Goal: Book appointment/travel/reservation

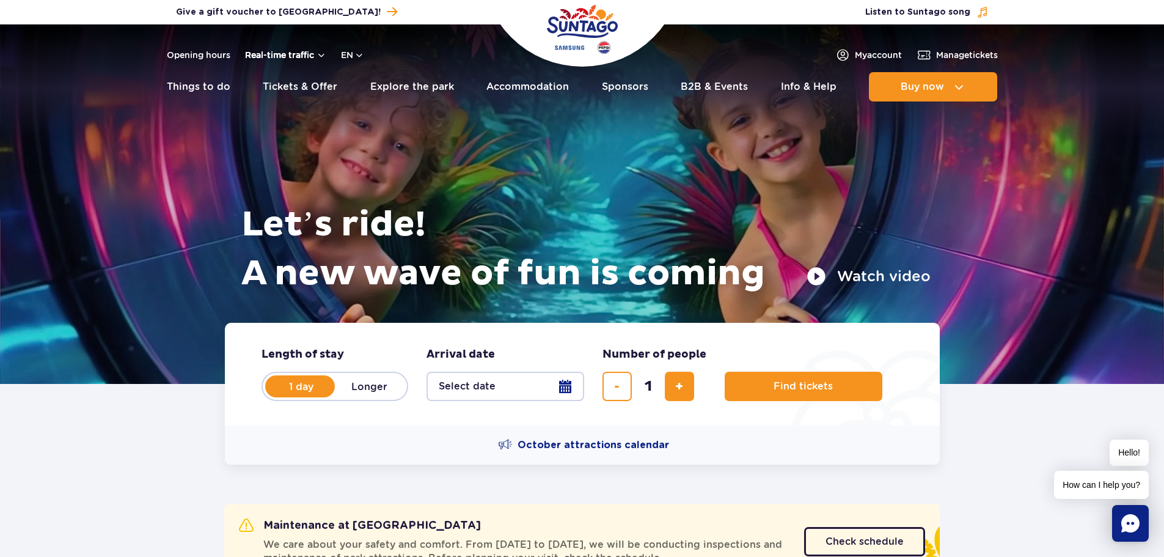
click at [301, 57] on button "Real-time traffic" at bounding box center [285, 55] width 81 height 10
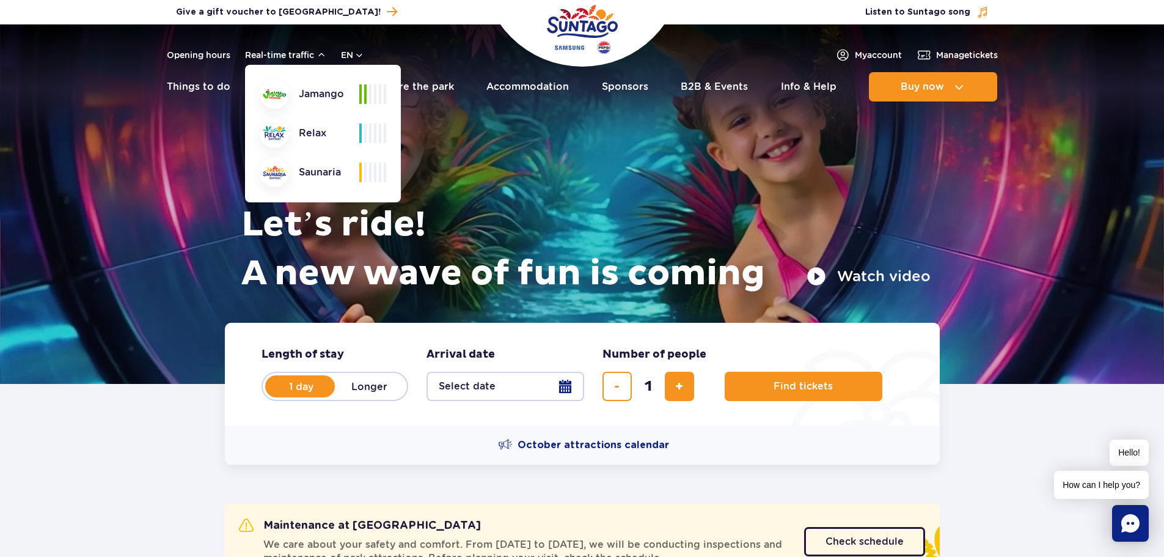
click at [89, 59] on header "Opening hours Real-time traffic Real-time traffic Jamango Relax Saunaria en PL …" at bounding box center [582, 66] width 1164 height 84
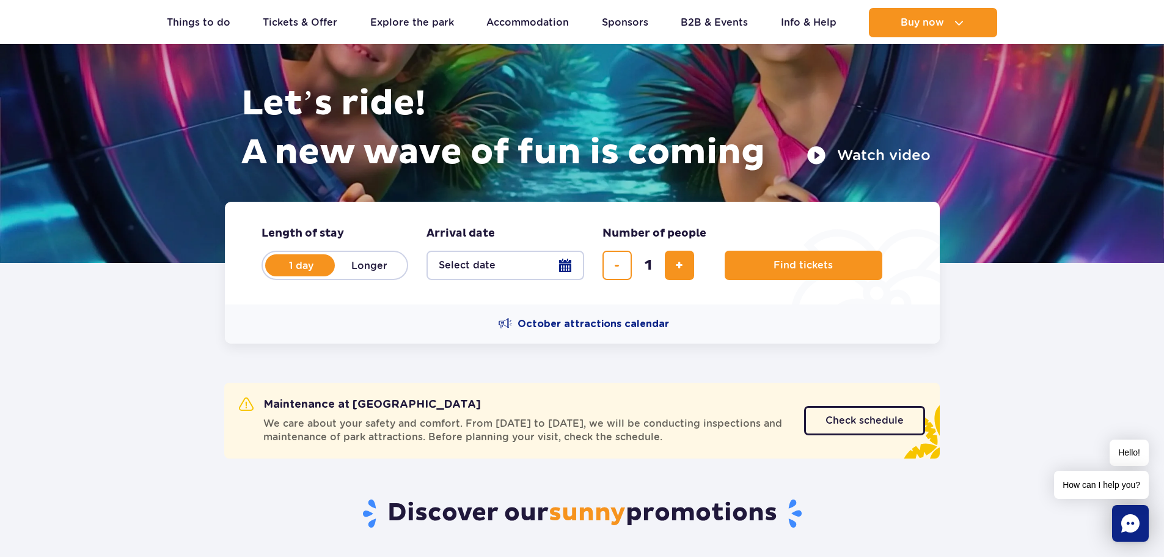
scroll to position [122, 0]
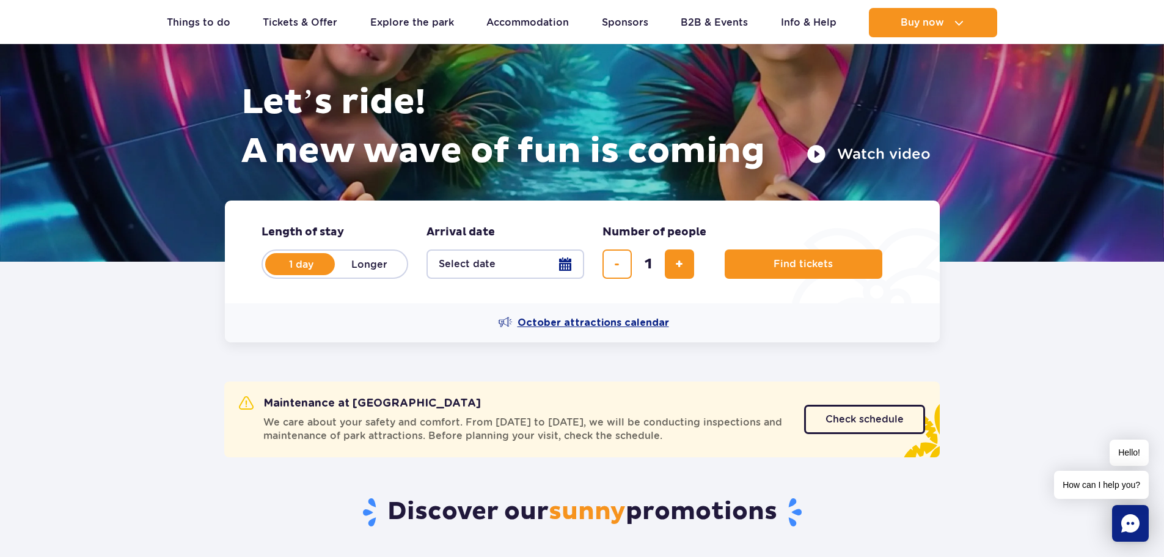
click at [536, 323] on span "October attractions calendar" at bounding box center [593, 322] width 152 height 13
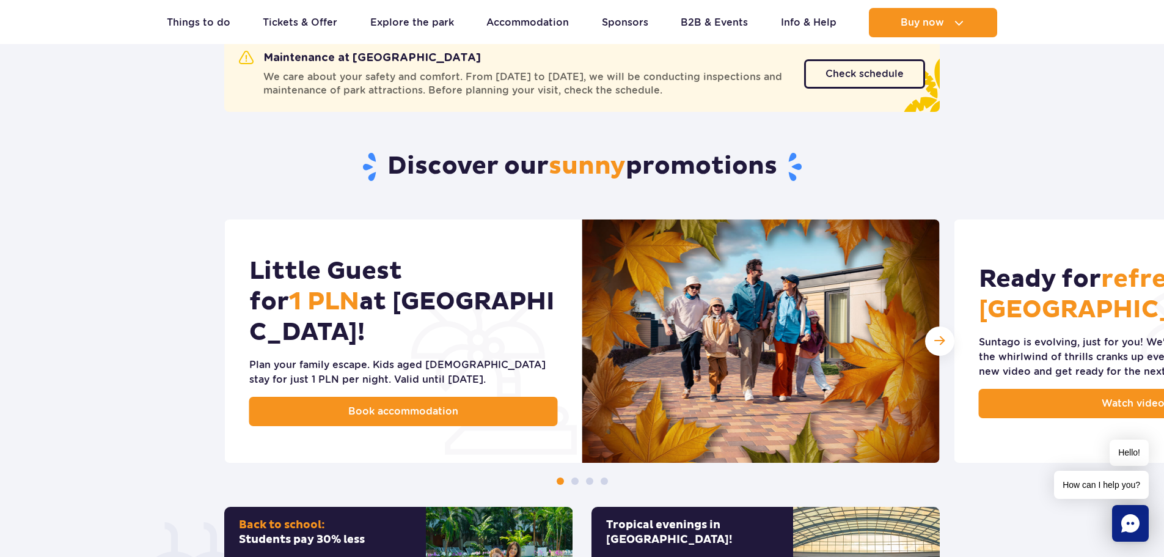
scroll to position [489, 0]
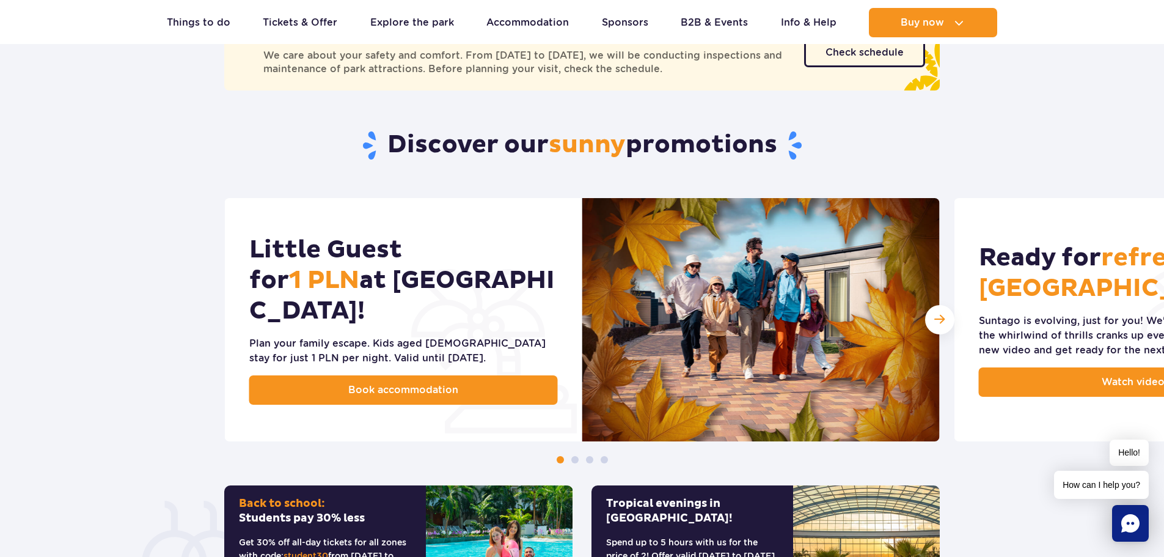
click at [575, 458] on span at bounding box center [574, 459] width 7 height 7
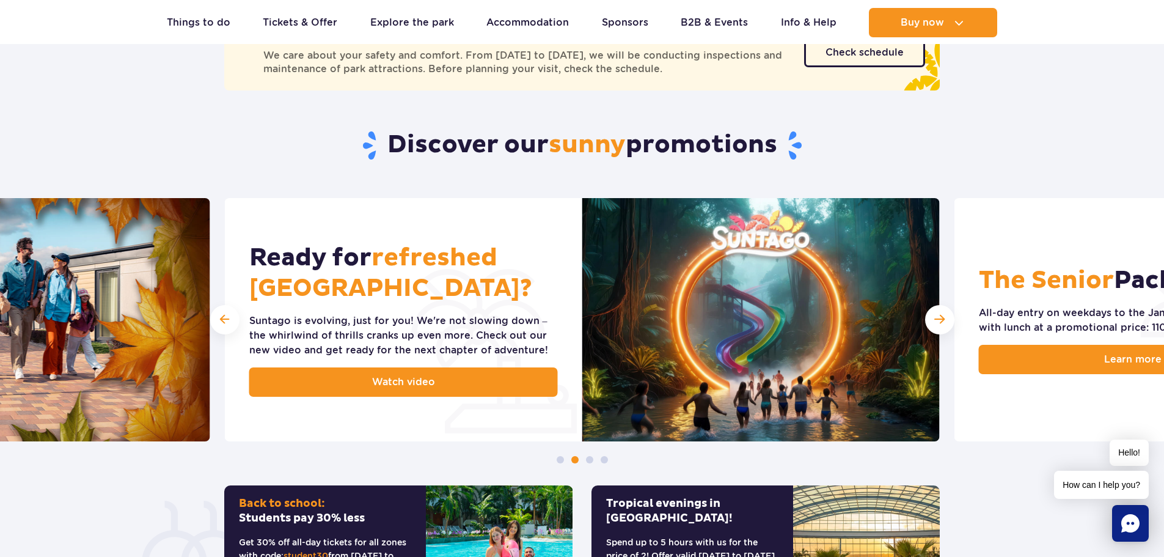
click at [589, 461] on span at bounding box center [589, 459] width 7 height 7
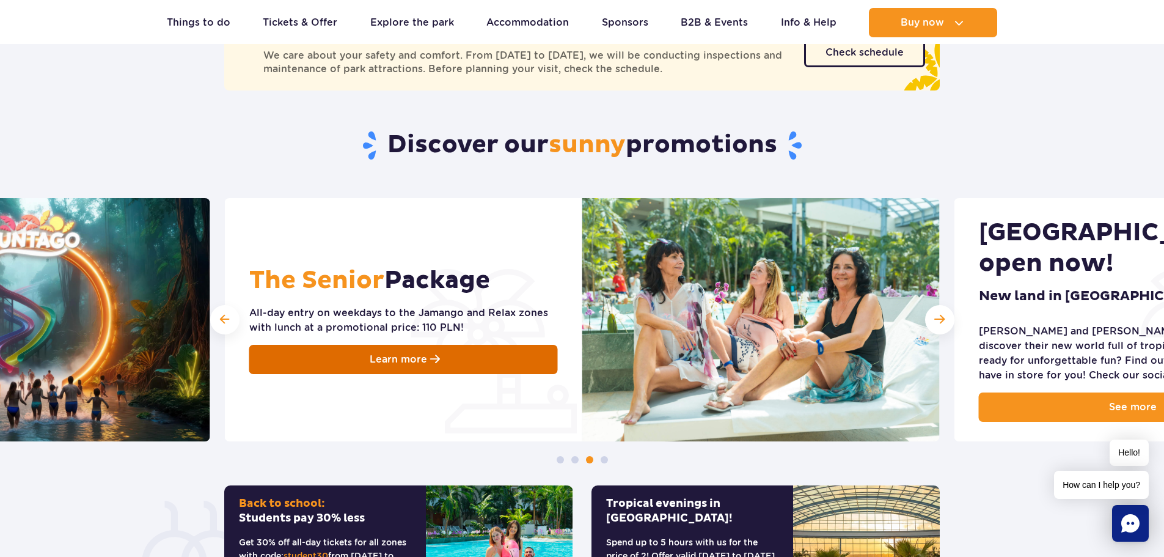
click at [473, 355] on link "Learn more" at bounding box center [403, 359] width 309 height 29
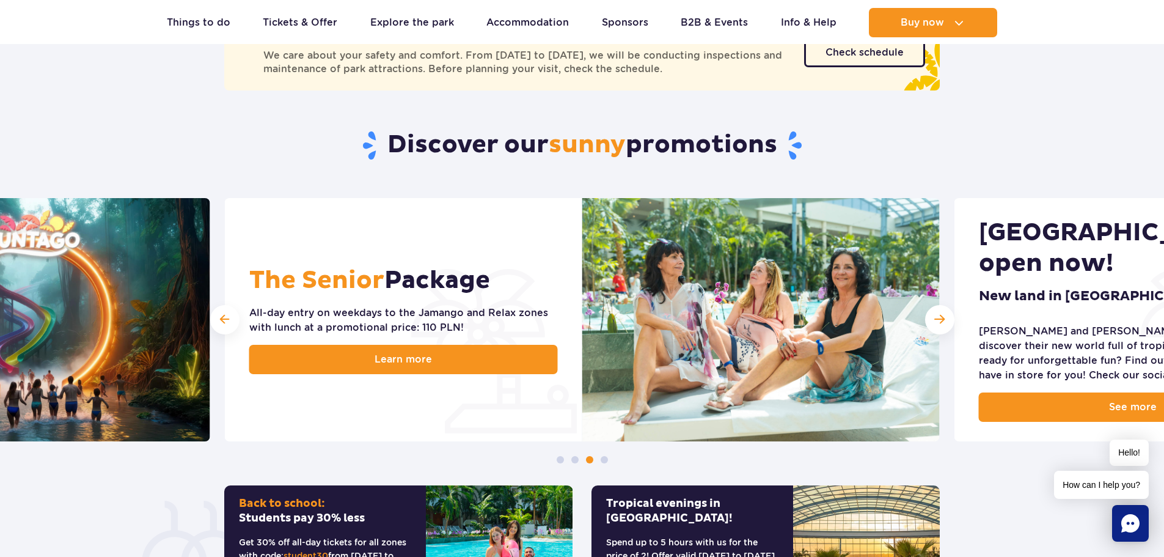
click at [602, 461] on span at bounding box center [604, 459] width 7 height 7
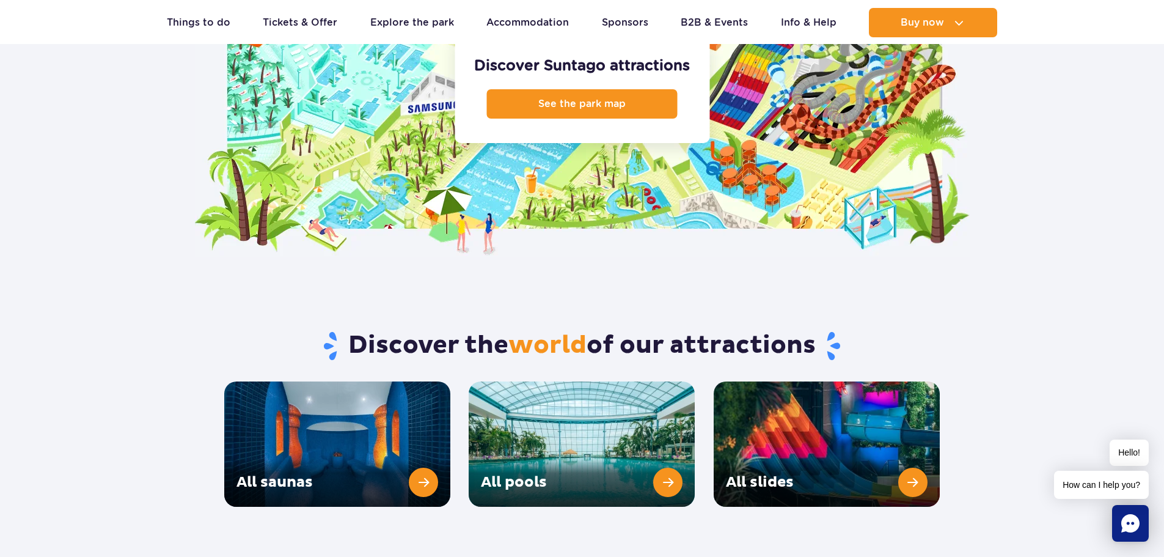
scroll to position [1412, 0]
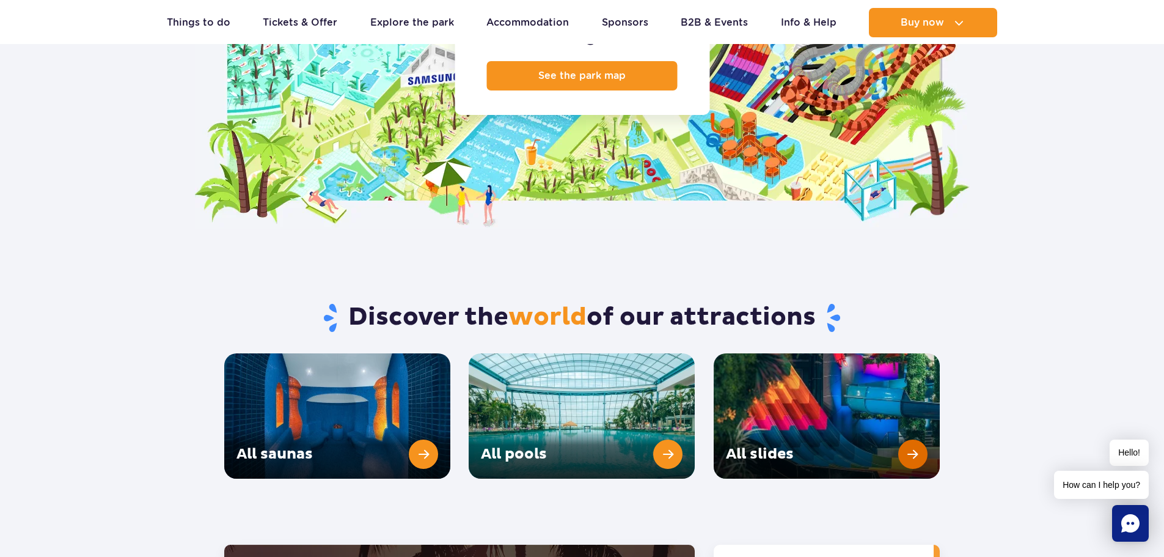
click at [747, 414] on link "All slides" at bounding box center [827, 415] width 226 height 125
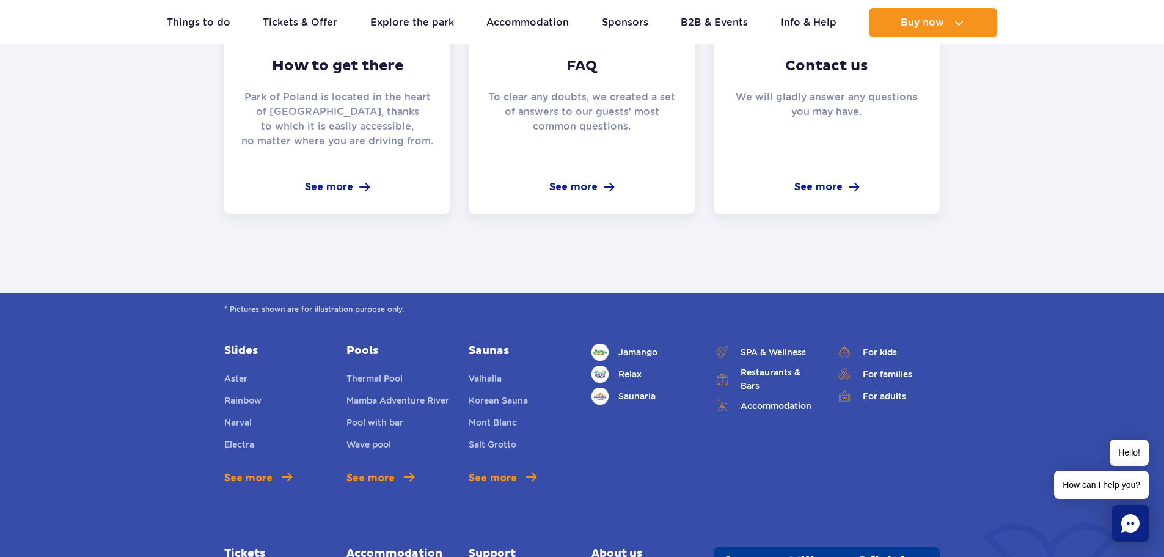
scroll to position [2016, 0]
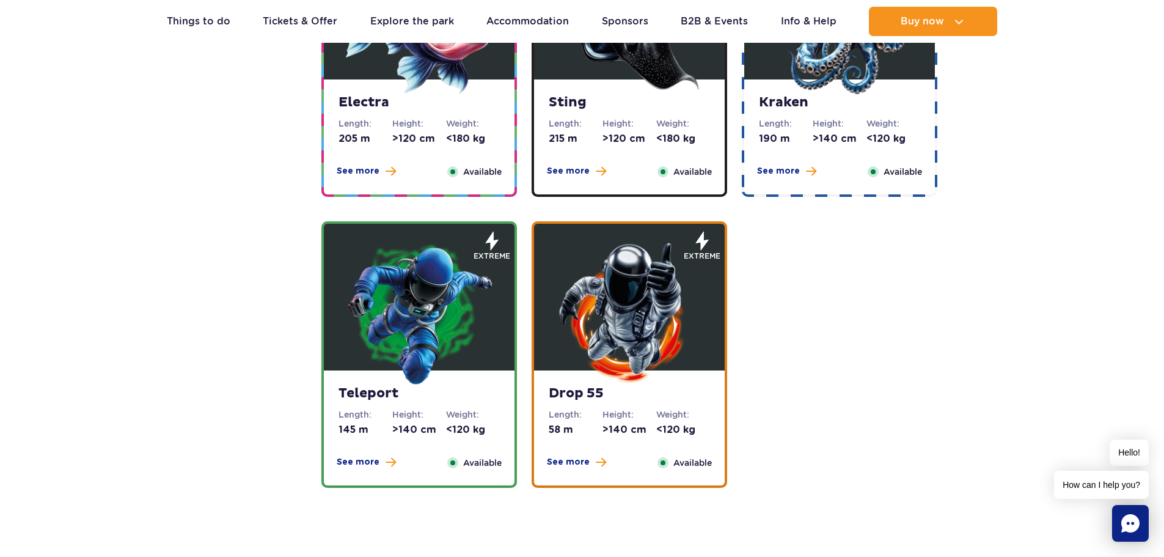
scroll to position [1344, 0]
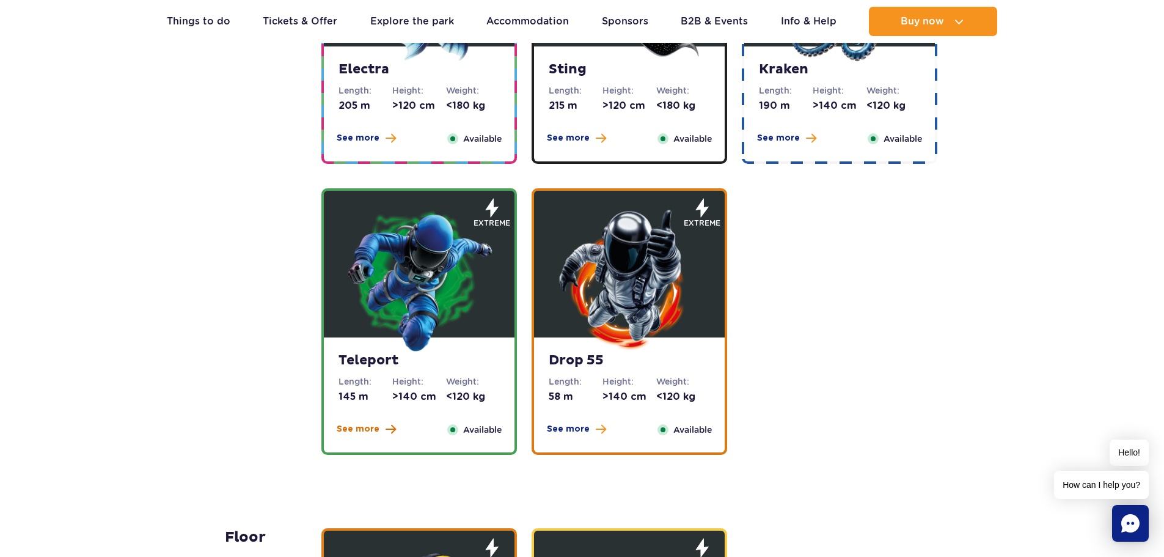
click at [361, 434] on span "See more" at bounding box center [358, 429] width 43 height 12
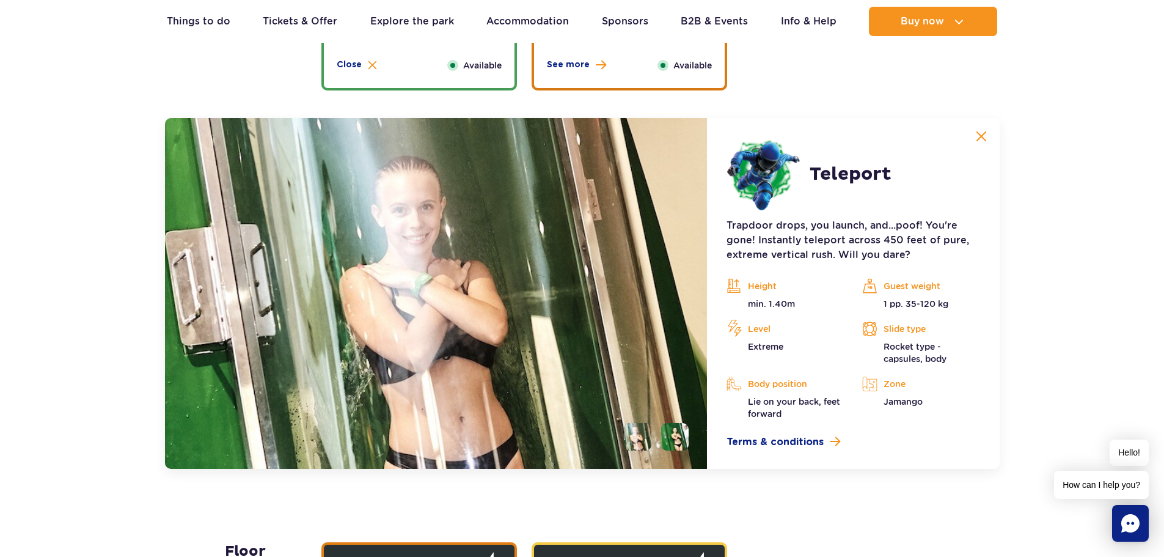
scroll to position [1753, 0]
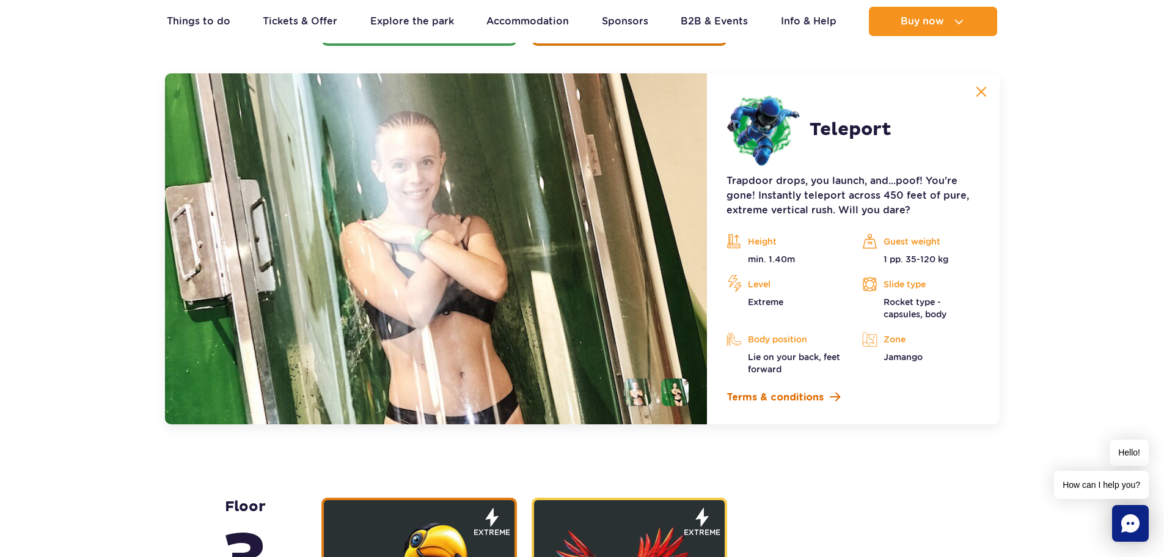
click at [799, 396] on span "Terms & conditions" at bounding box center [774, 397] width 97 height 15
click at [987, 95] on button at bounding box center [981, 91] width 24 height 24
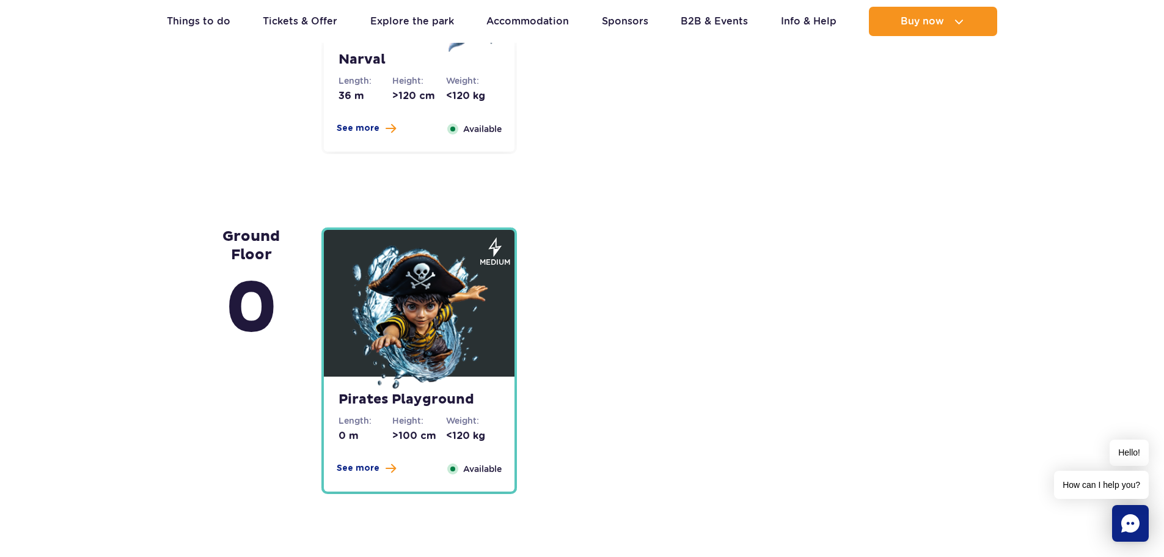
scroll to position [2975, 0]
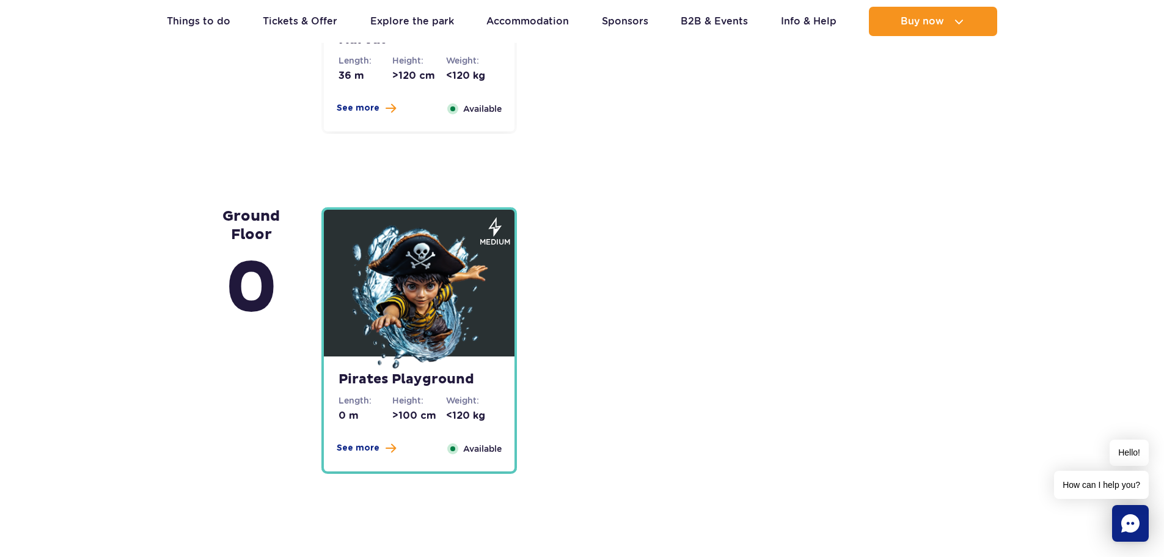
click at [458, 282] on img at bounding box center [419, 298] width 147 height 147
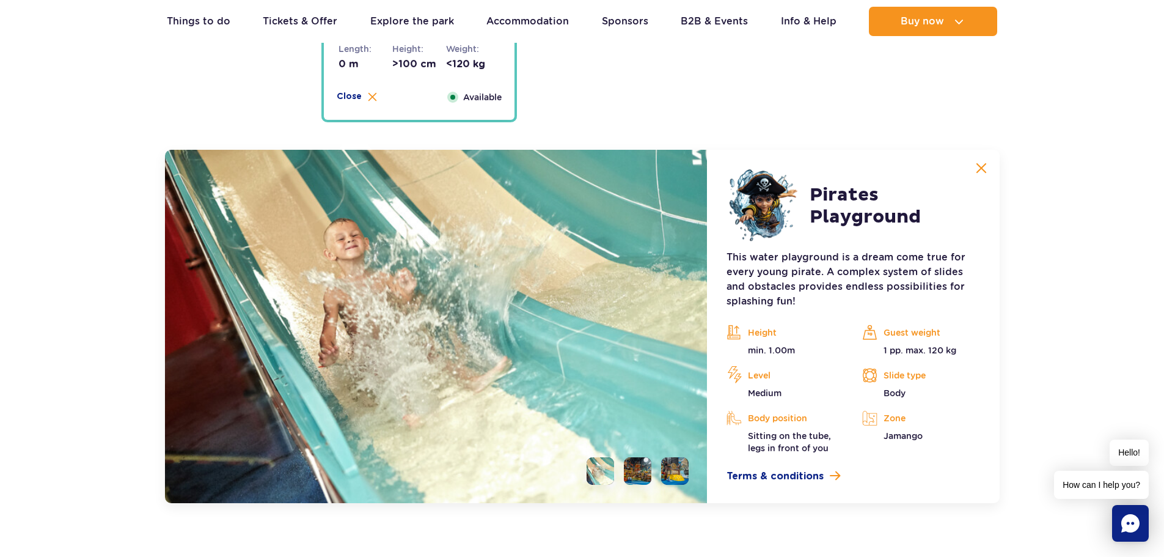
scroll to position [3402, 0]
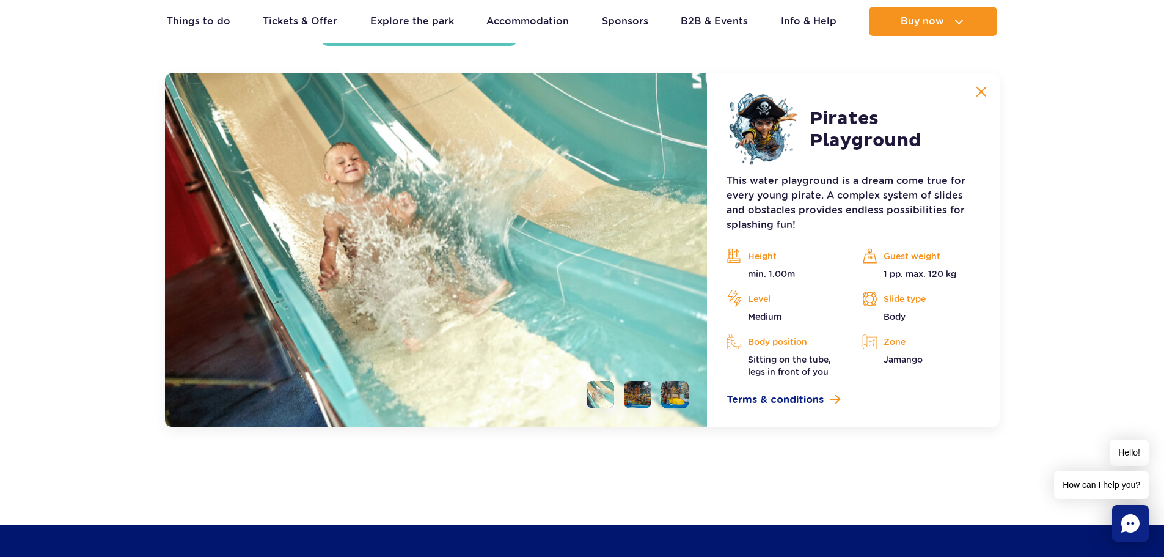
click at [642, 388] on li at bounding box center [637, 394] width 27 height 27
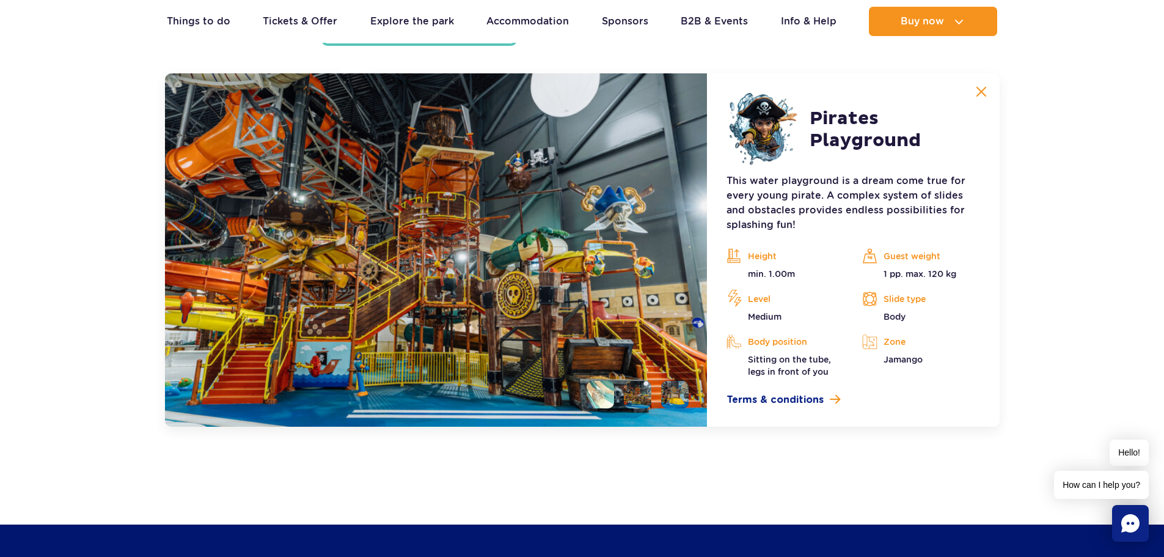
click at [669, 392] on li at bounding box center [674, 394] width 27 height 27
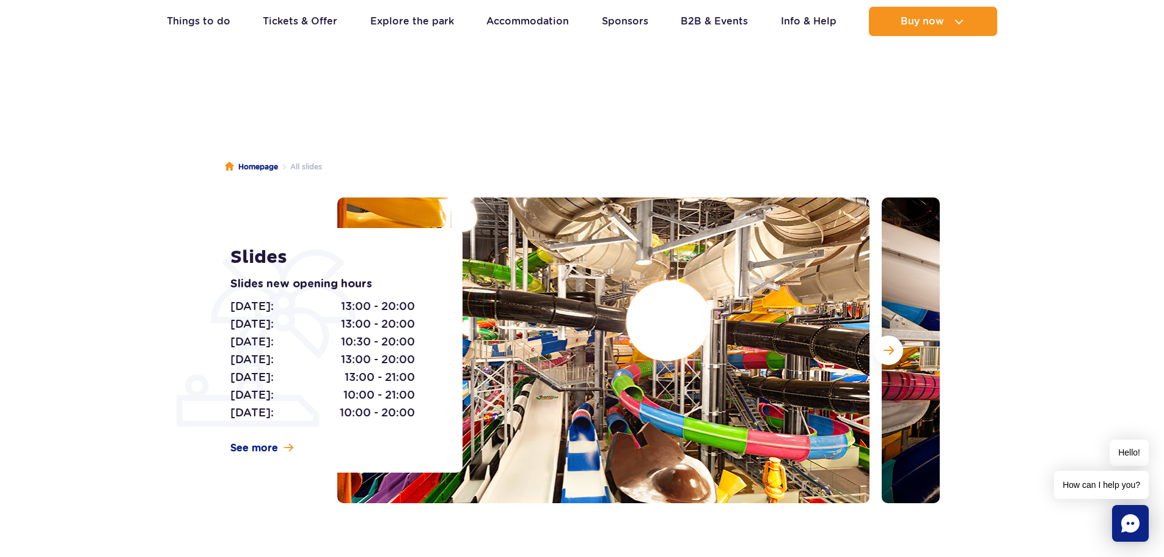
scroll to position [0, 0]
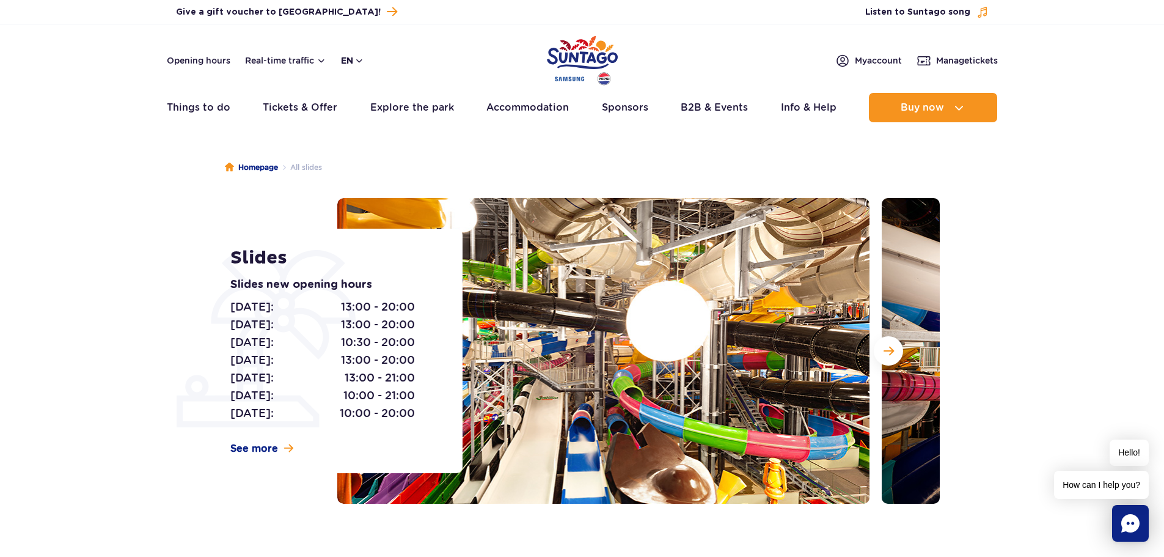
click at [354, 61] on button "en" at bounding box center [352, 60] width 23 height 12
click at [438, 54] on div "Opening hours Real-time traffic en PL EN UA My account Manage tickets" at bounding box center [582, 60] width 831 height 15
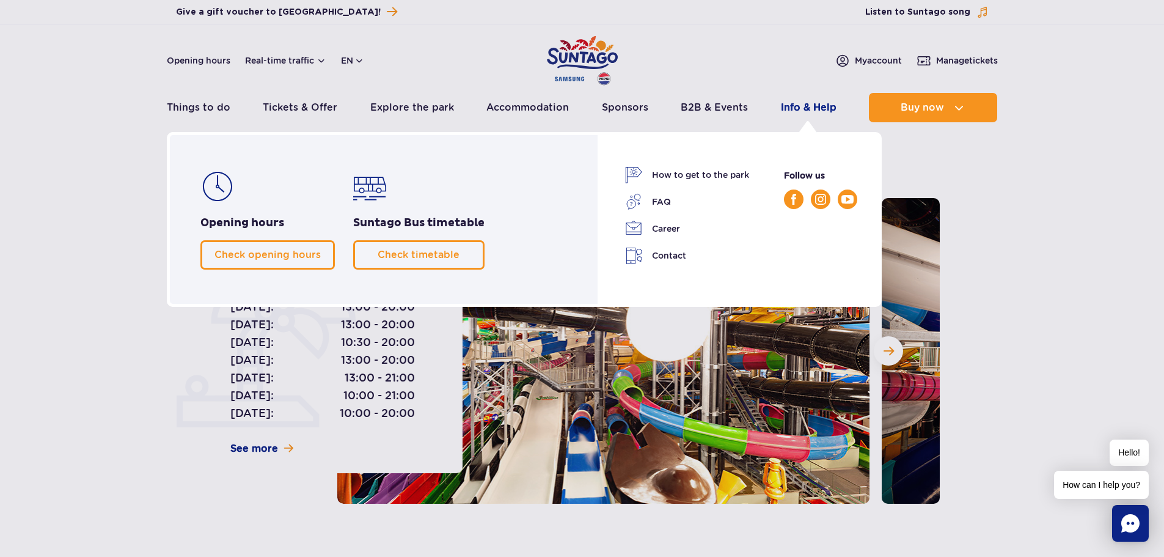
click at [813, 107] on link "Info & Help" at bounding box center [809, 107] width 56 height 29
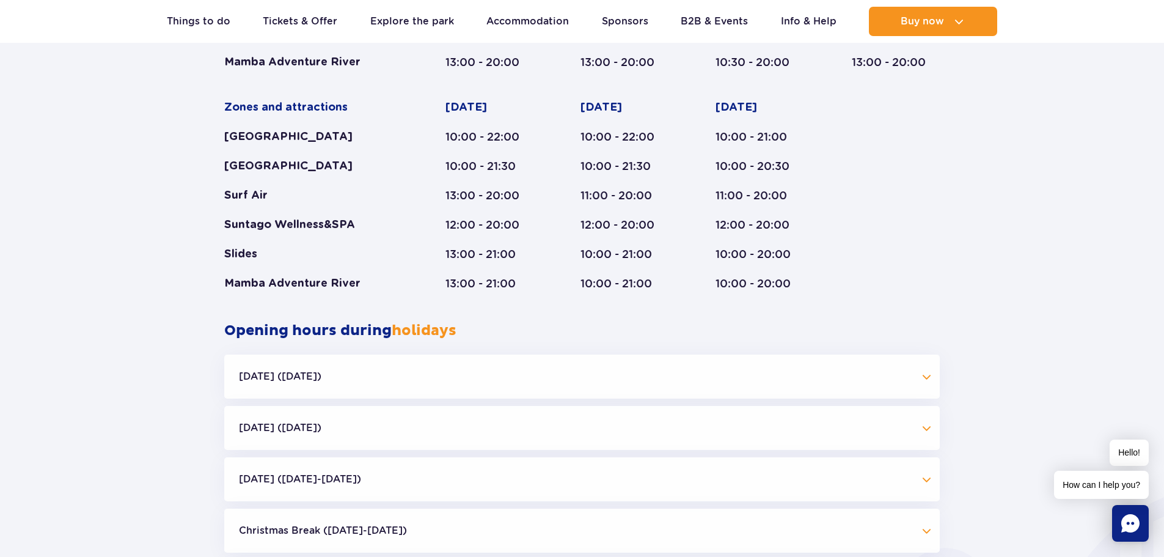
scroll to position [916, 0]
click at [891, 380] on button "Halloween (31.10.25)" at bounding box center [581, 375] width 715 height 44
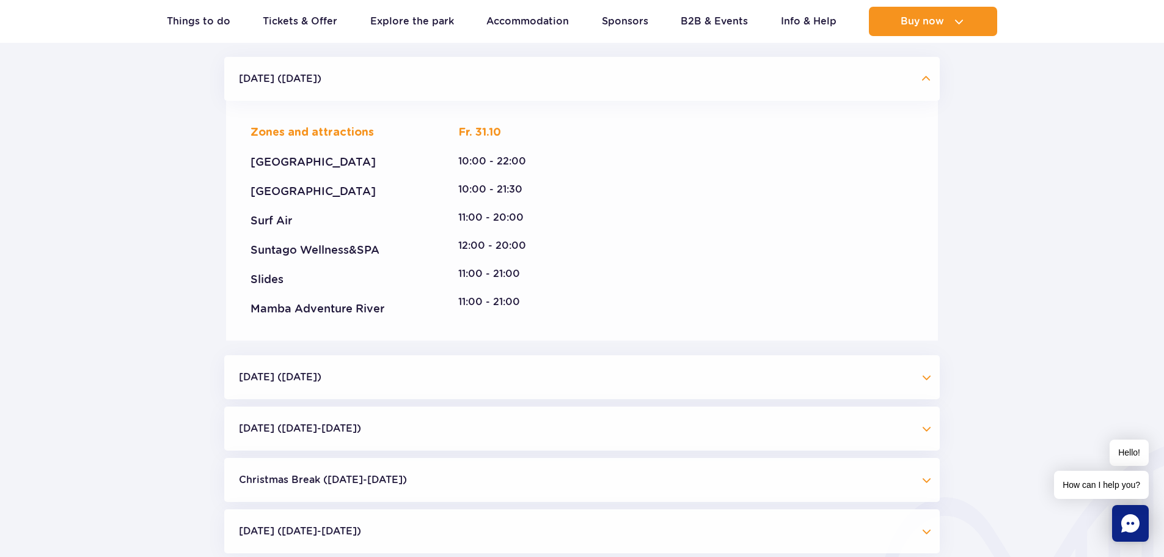
scroll to position [1222, 0]
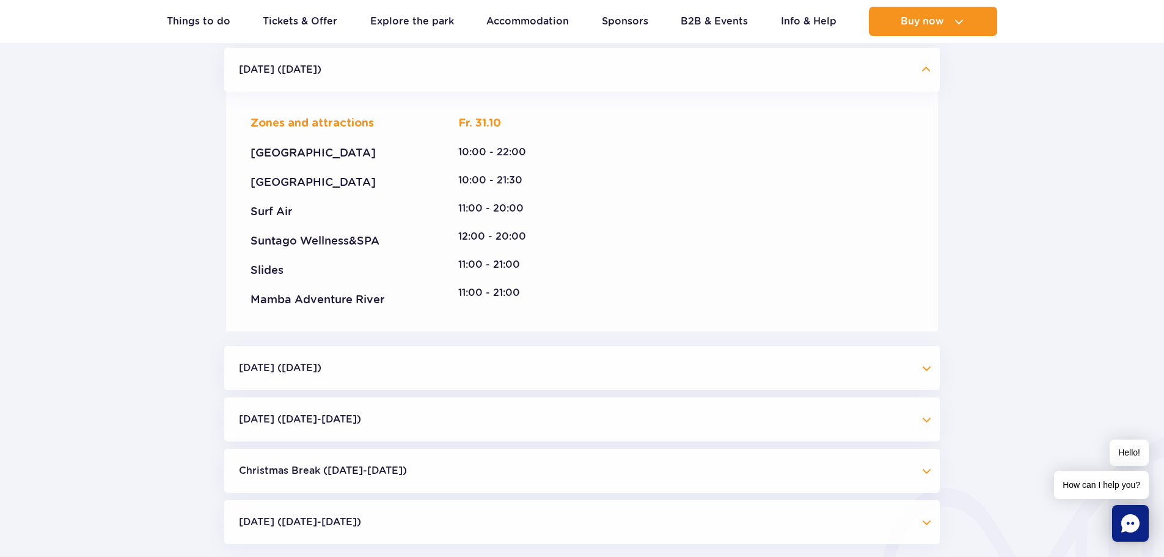
click at [872, 363] on button "All Saints' Day (01.11.25)" at bounding box center [581, 368] width 715 height 44
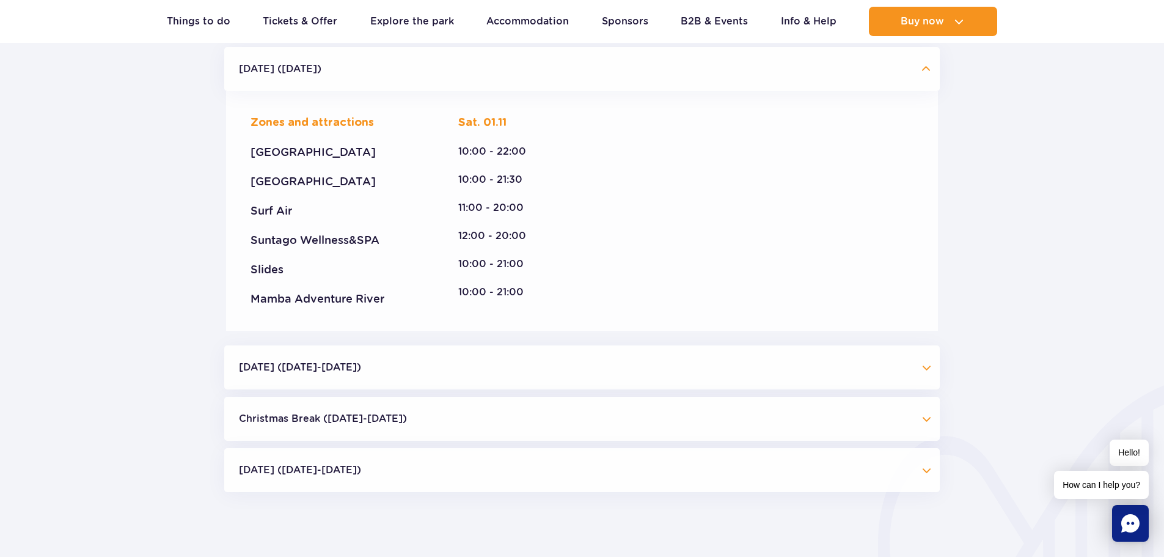
scroll to position [1527, 0]
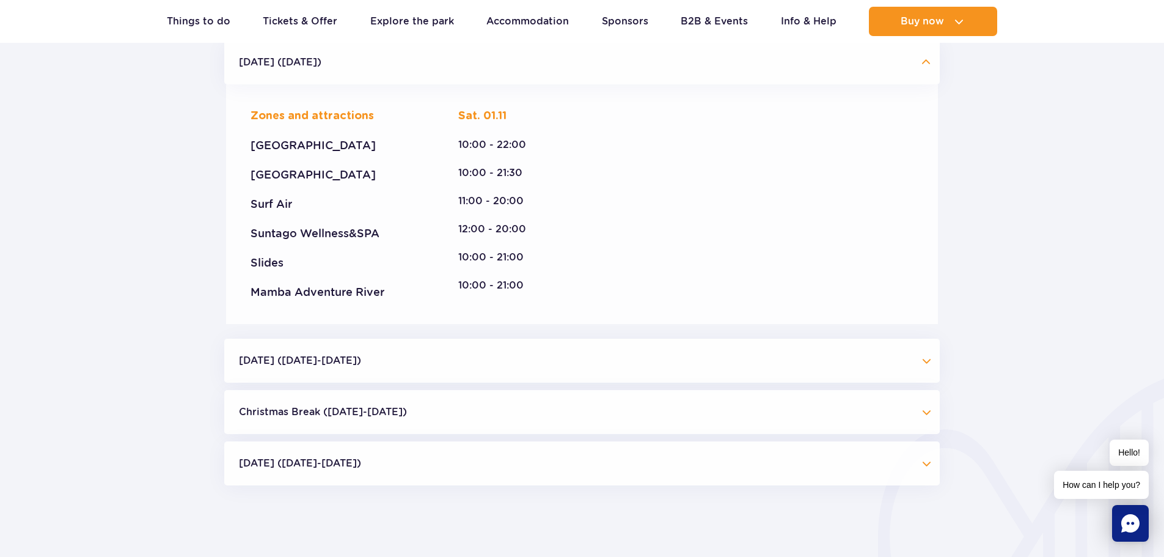
click at [867, 360] on button "Independence Day (09.11-11.11.25)" at bounding box center [581, 360] width 715 height 44
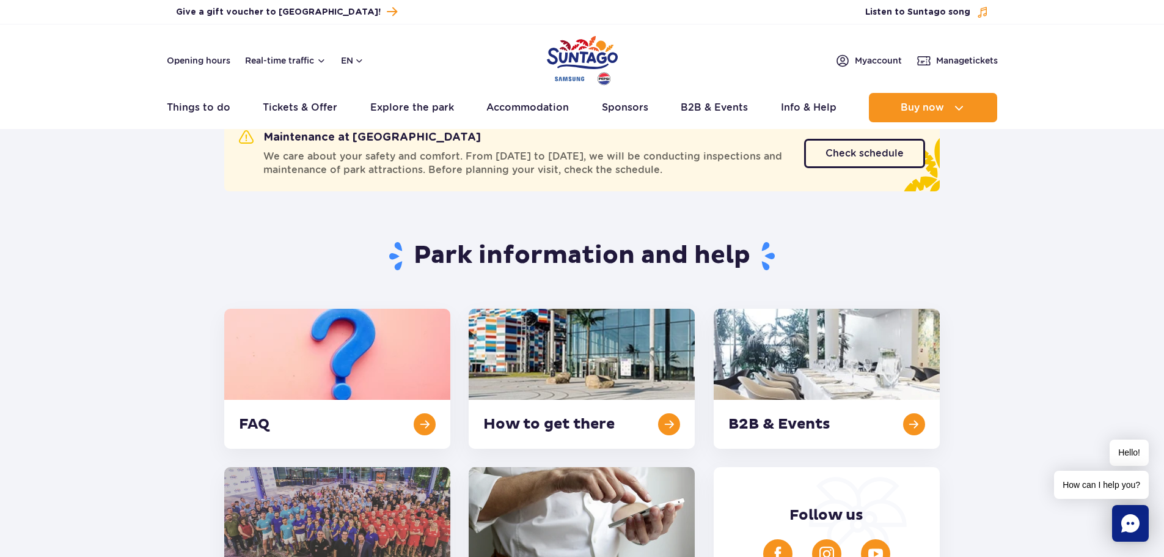
scroll to position [0, 0]
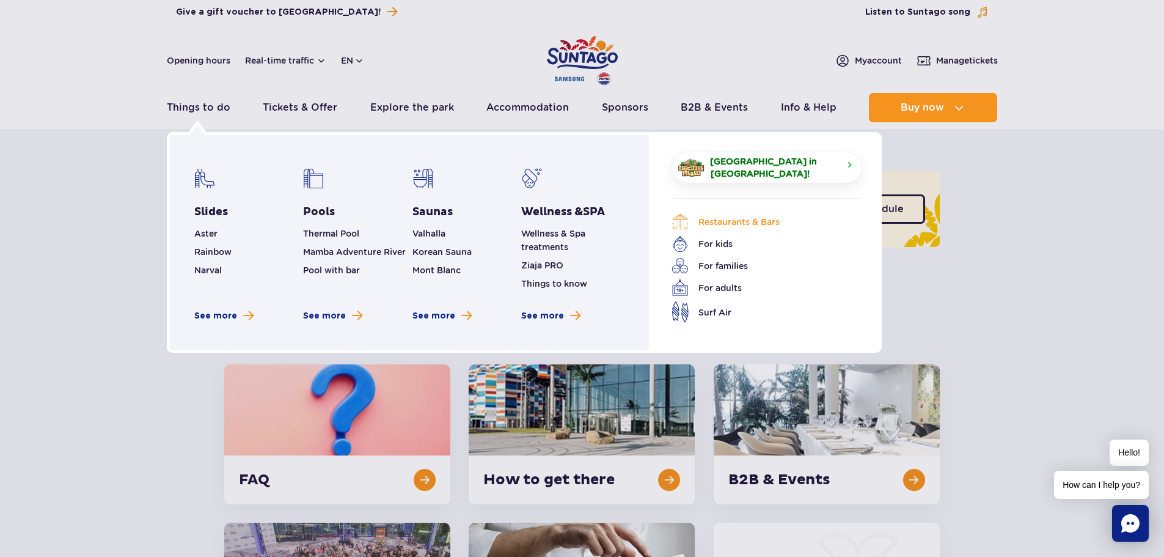
click at [729, 221] on link "Restaurants & Bars" at bounding box center [757, 221] width 172 height 17
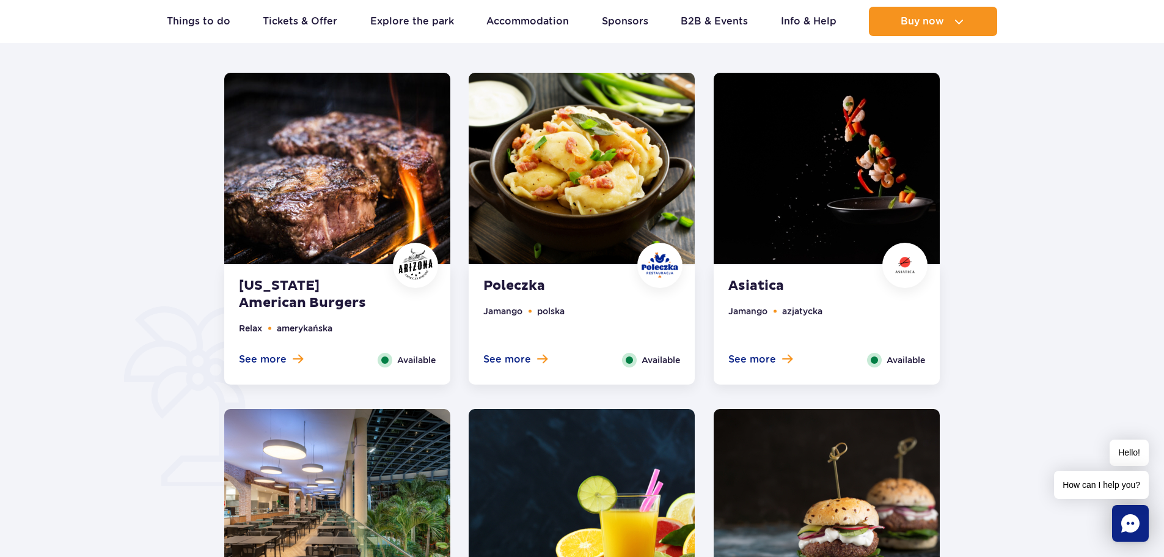
scroll to position [611, 0]
click at [588, 161] on img at bounding box center [582, 168] width 226 height 191
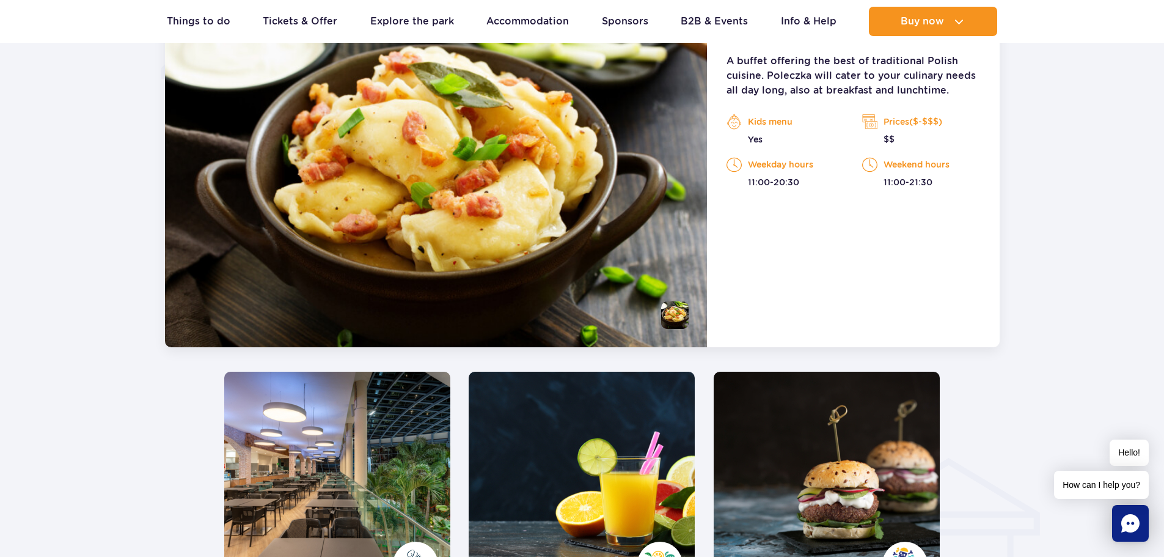
scroll to position [1194, 0]
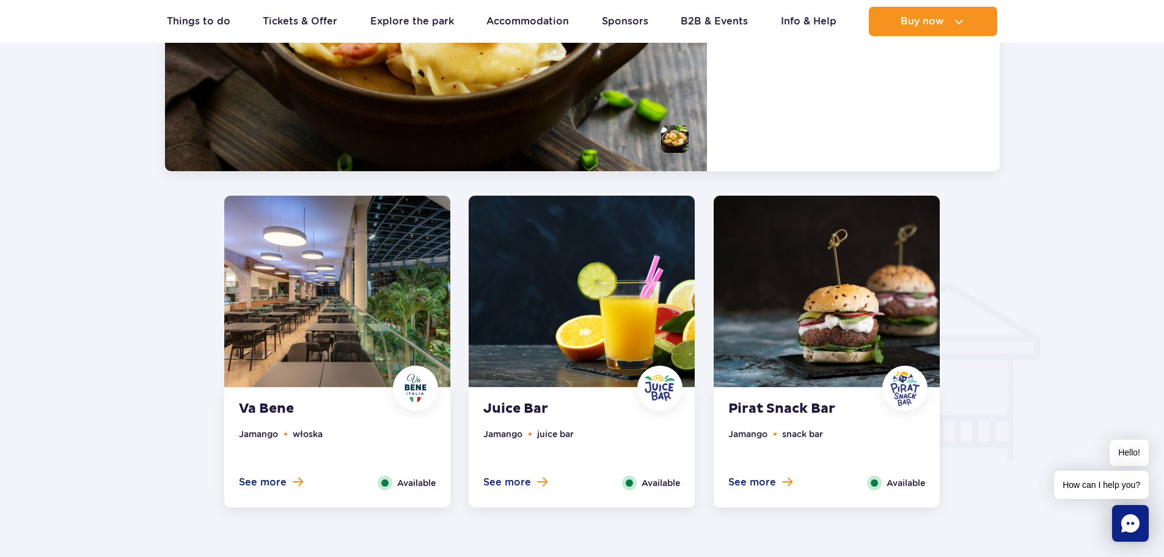
click at [806, 376] on img at bounding box center [827, 290] width 226 height 191
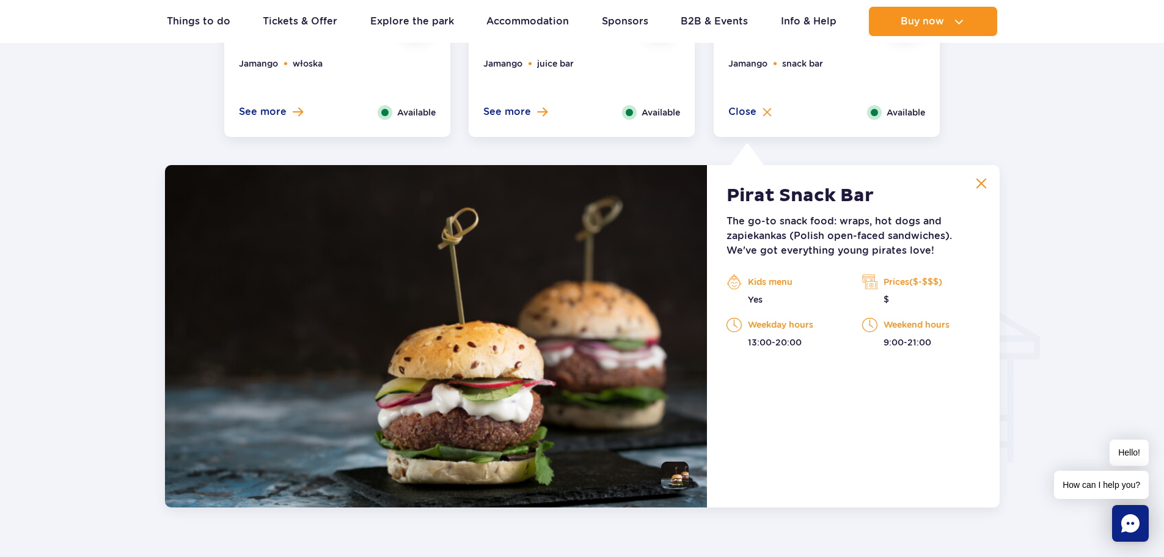
scroll to position [1286, 0]
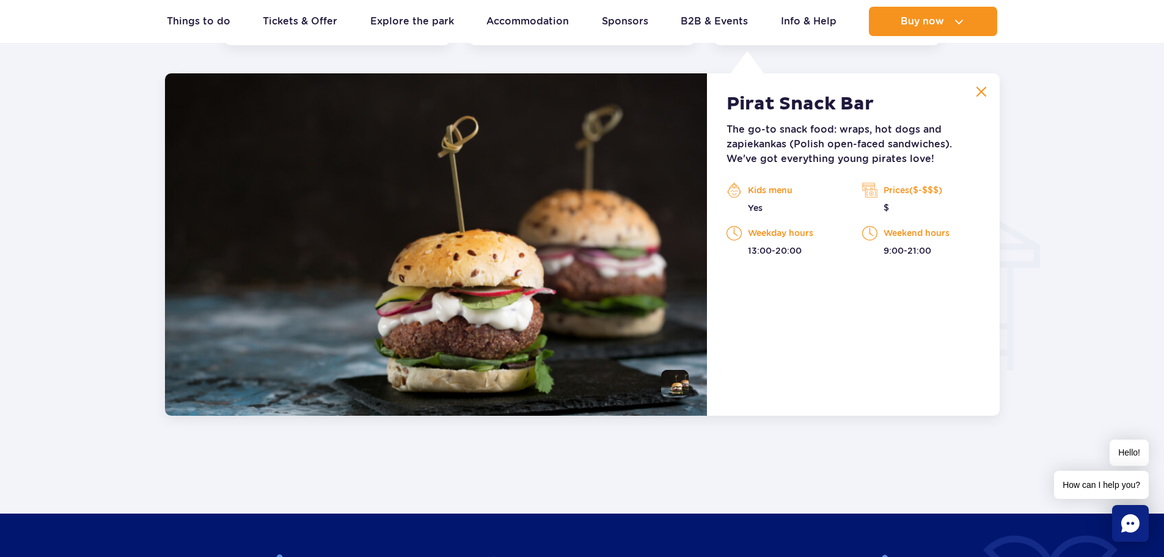
click at [984, 90] on img at bounding box center [981, 91] width 11 height 11
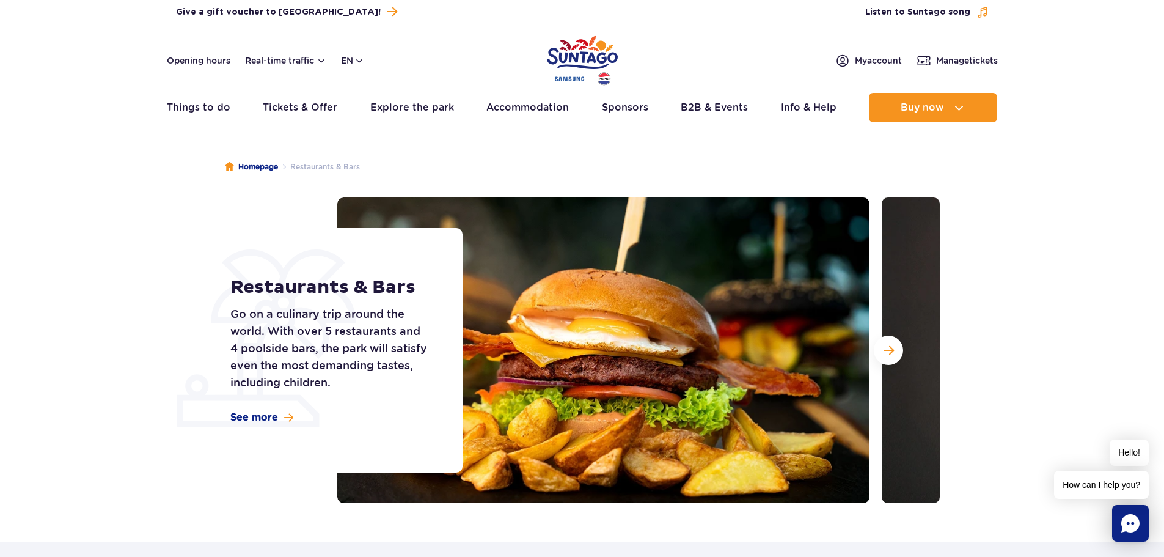
scroll to position [0, 0]
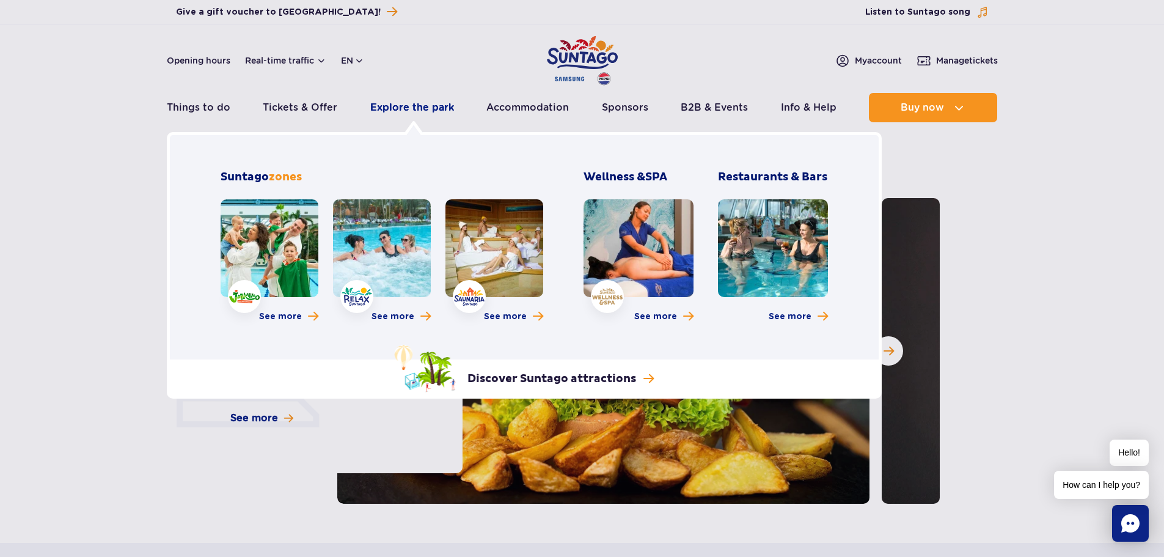
click at [441, 112] on link "Explore the park" at bounding box center [412, 107] width 84 height 29
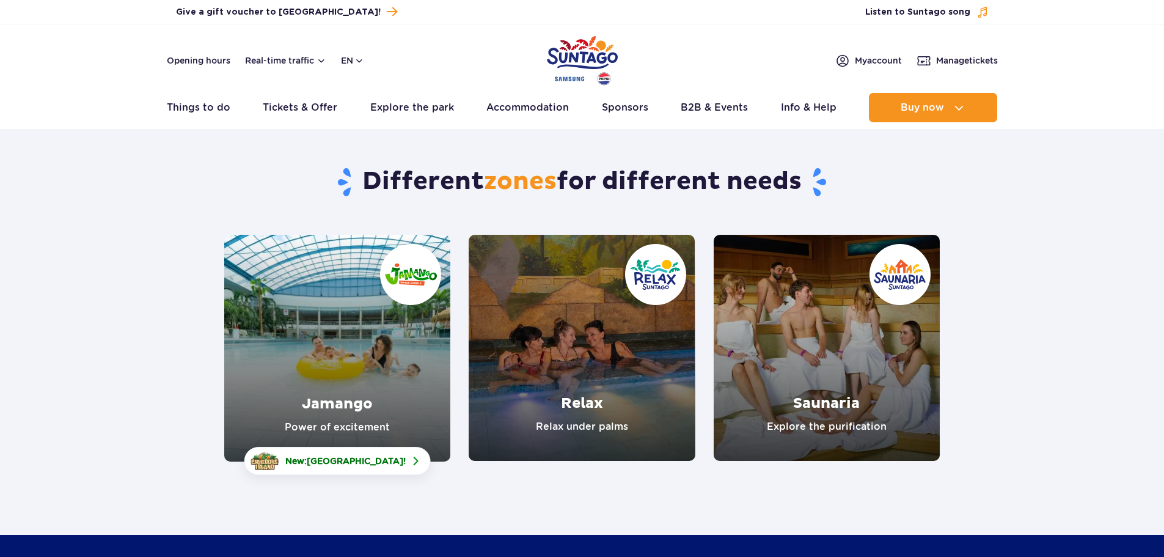
click at [312, 356] on link "Jamango" at bounding box center [337, 348] width 226 height 227
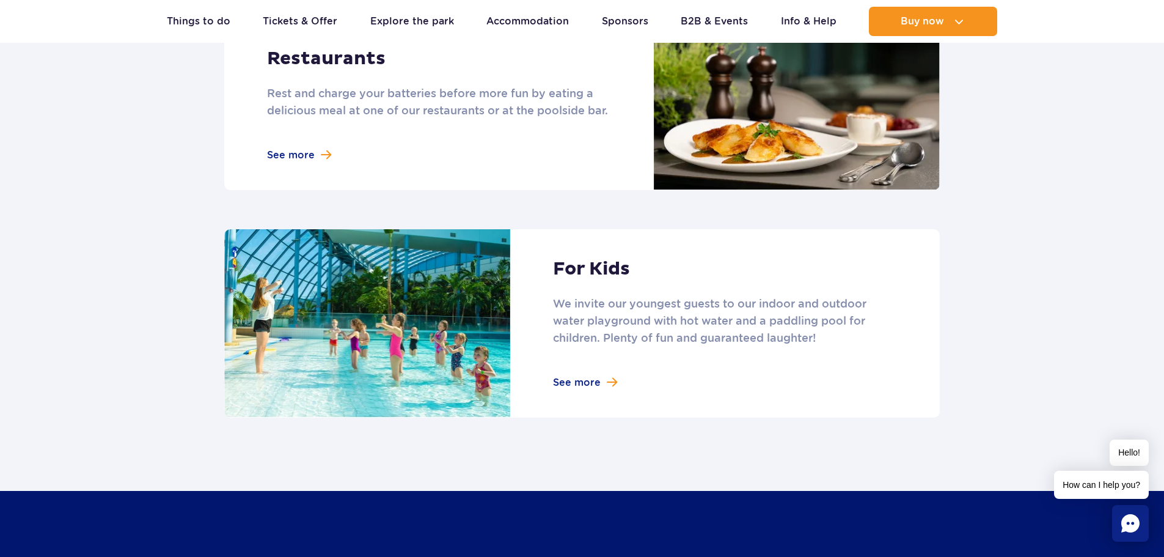
scroll to position [1588, 0]
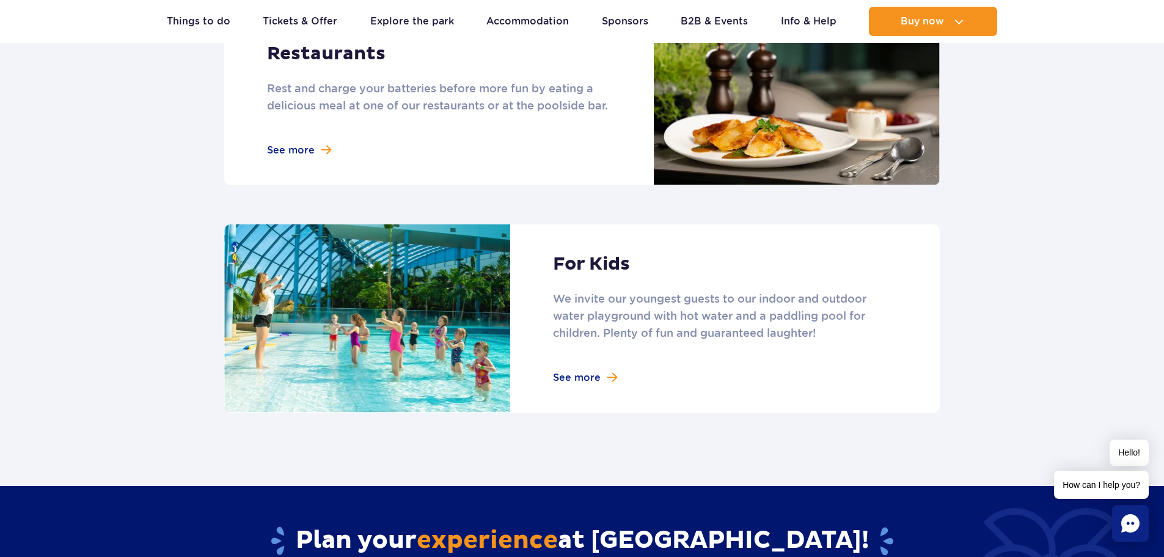
click at [561, 377] on link at bounding box center [581, 318] width 715 height 188
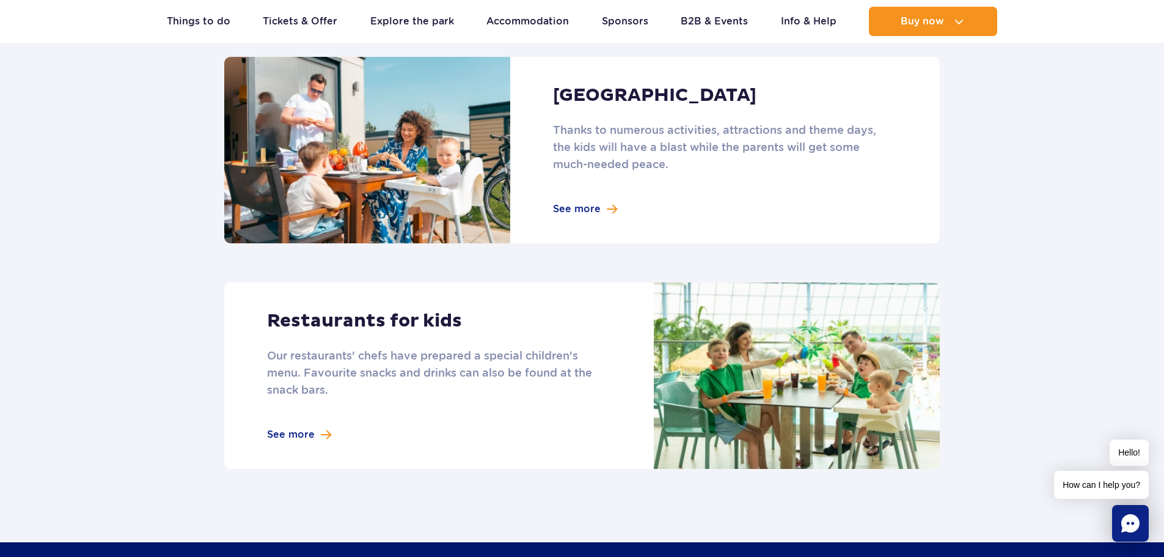
scroll to position [1222, 0]
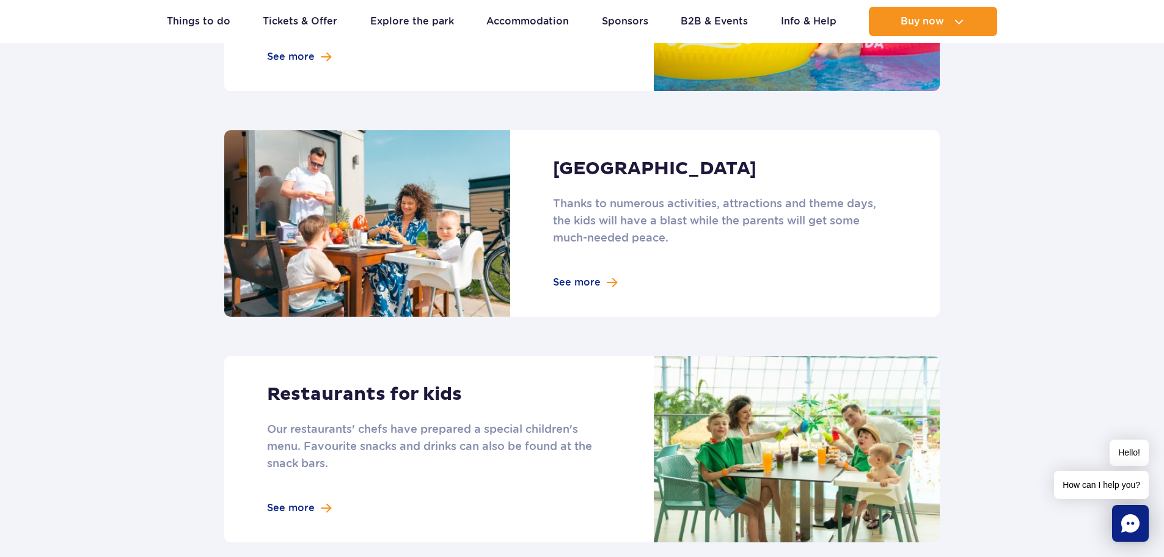
click at [564, 261] on link at bounding box center [581, 223] width 715 height 186
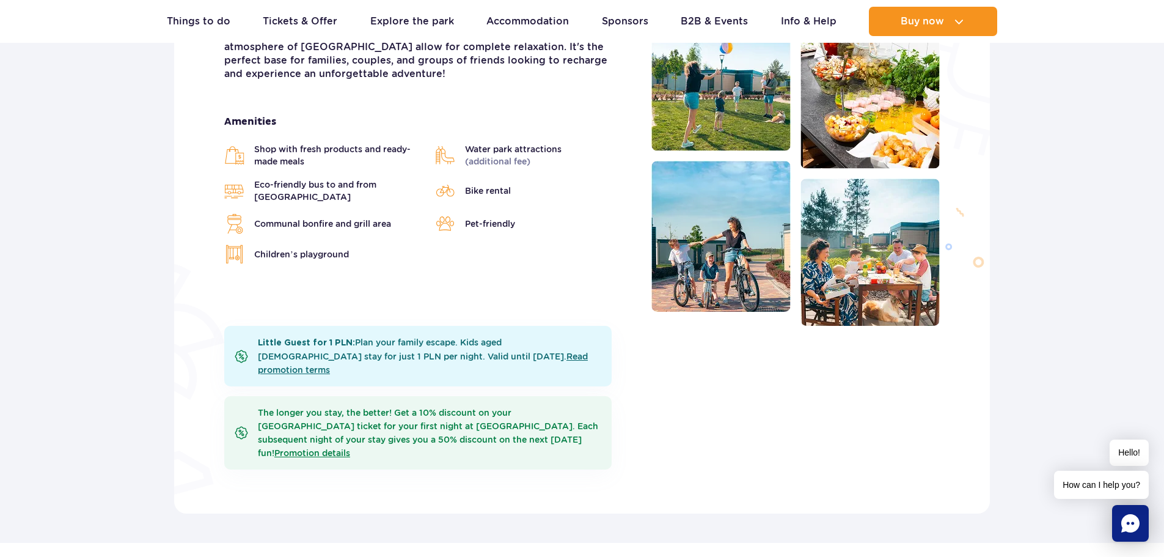
scroll to position [428, 0]
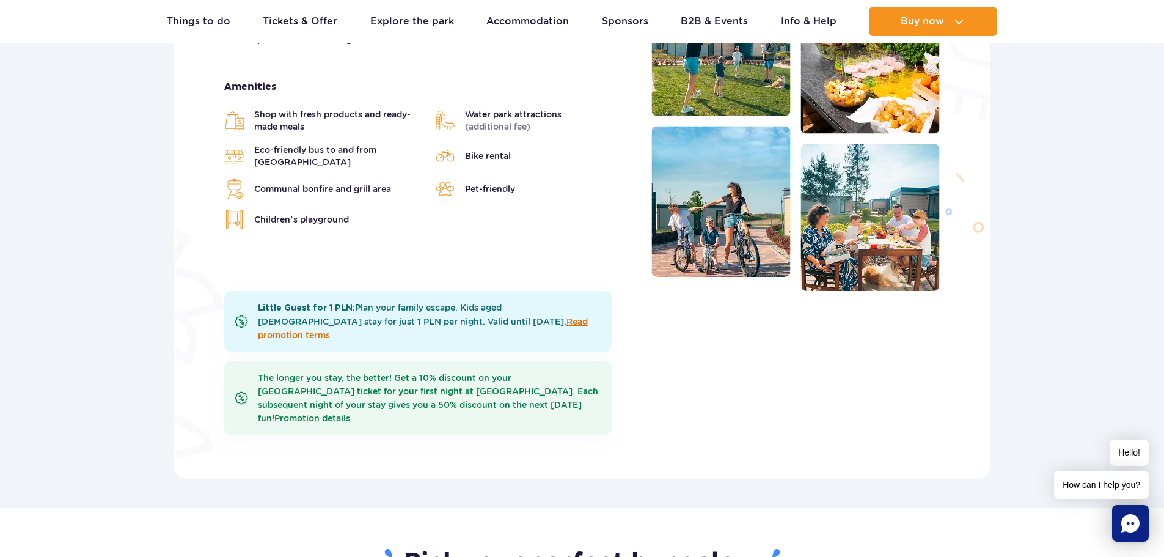
click at [482, 321] on link "Read promotion terms" at bounding box center [423, 327] width 330 height 23
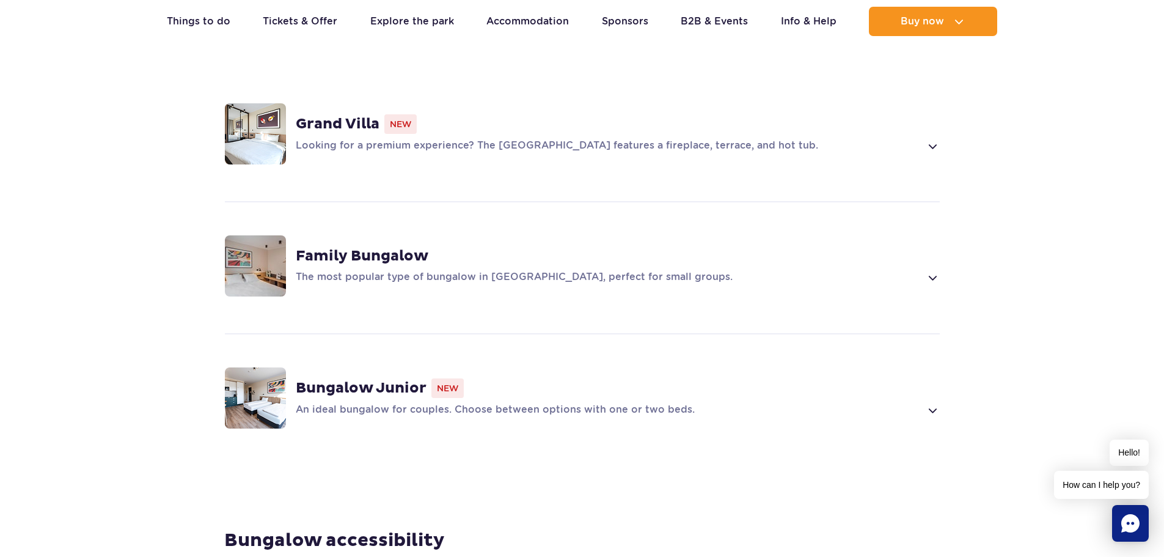
scroll to position [977, 0]
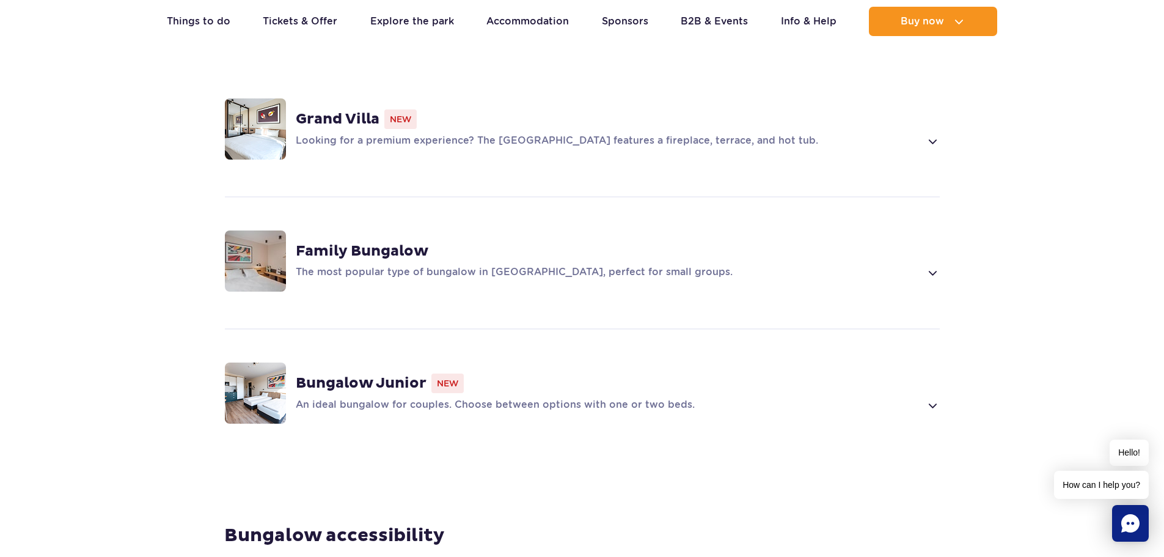
click at [935, 398] on span at bounding box center [932, 405] width 14 height 15
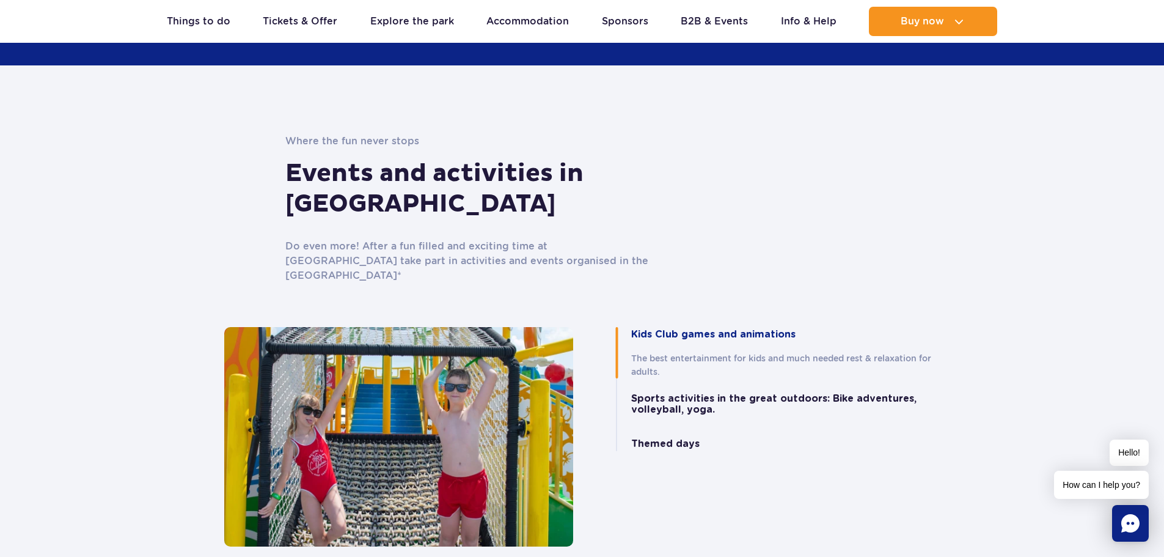
scroll to position [3154, 0]
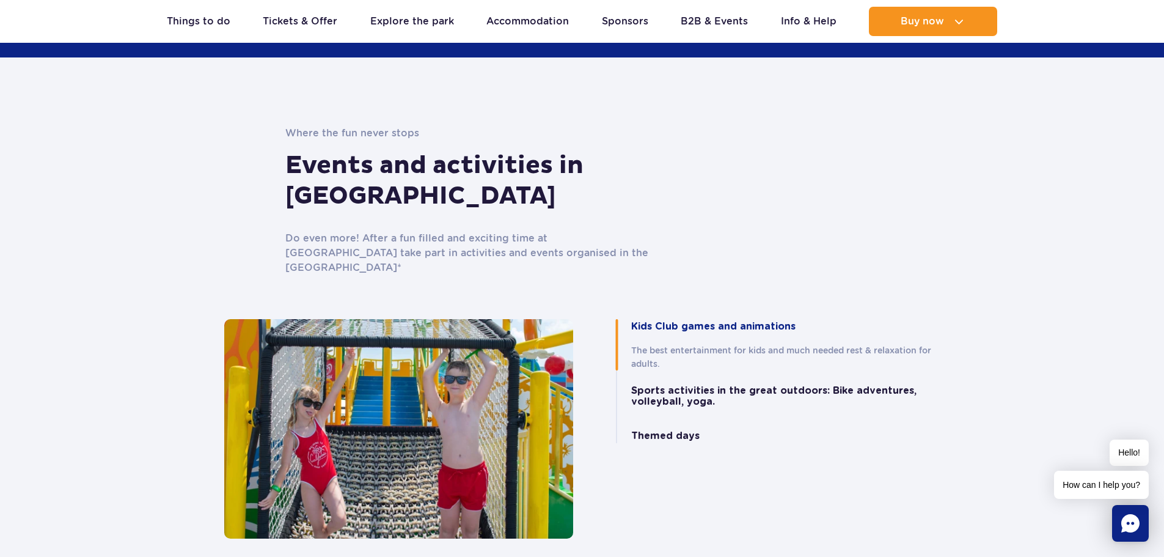
click at [691, 385] on button "Sports activities in the great outdoors: Bike adventures, volleyball, yoga." at bounding box center [785, 396] width 309 height 23
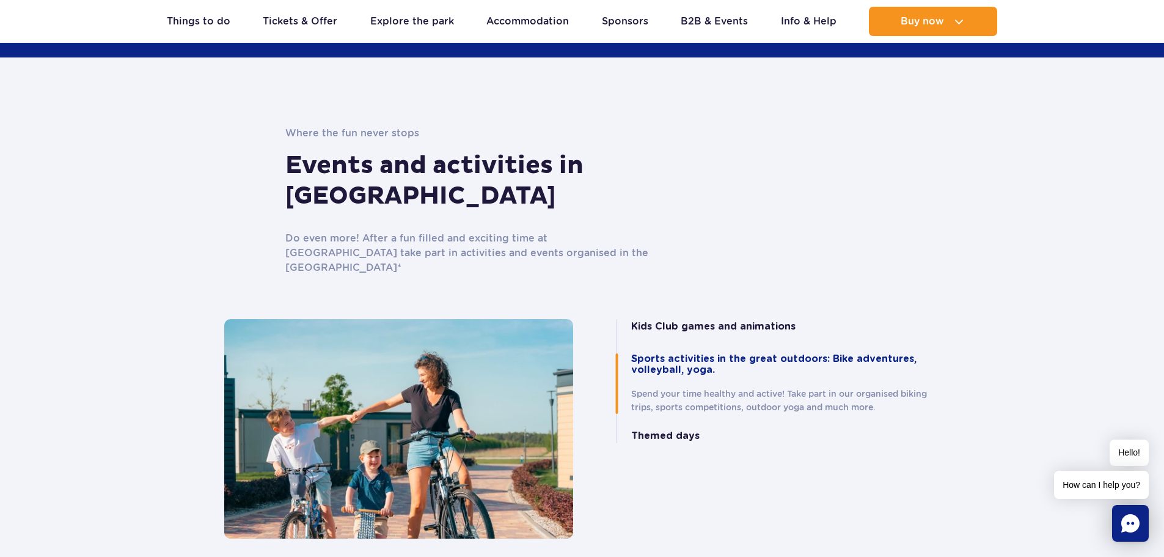
click at [657, 430] on button "Themed days" at bounding box center [665, 435] width 68 height 11
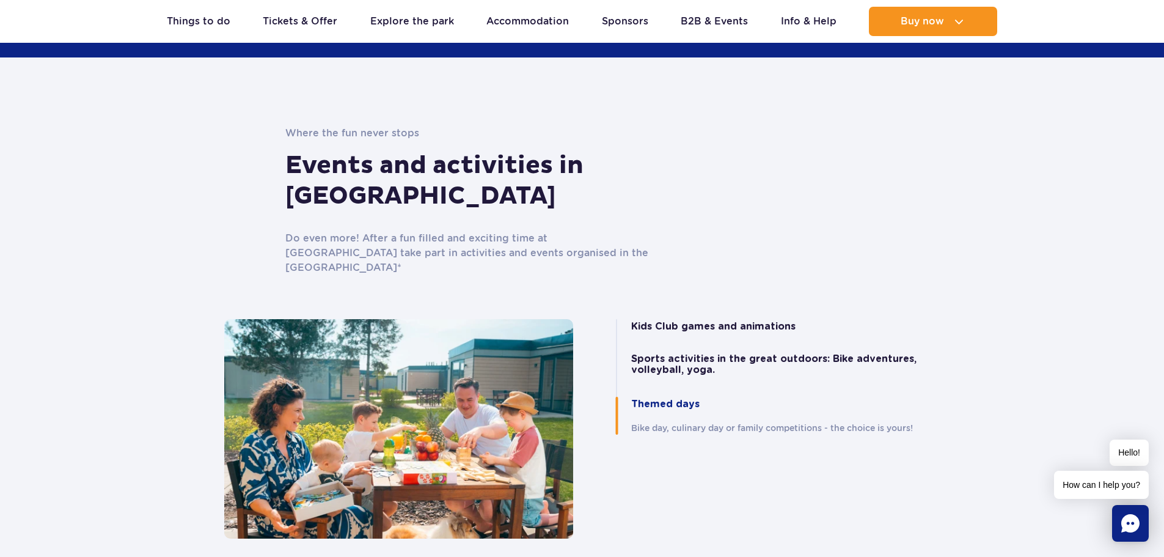
click at [702, 321] on button "Kids Club games and animations" at bounding box center [713, 326] width 164 height 11
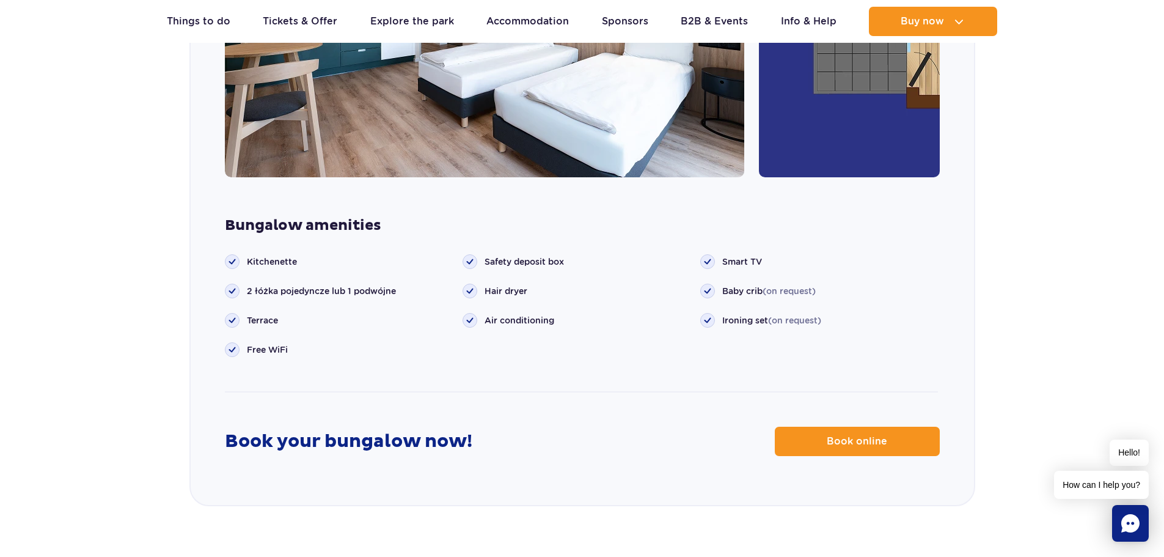
scroll to position [1654, 0]
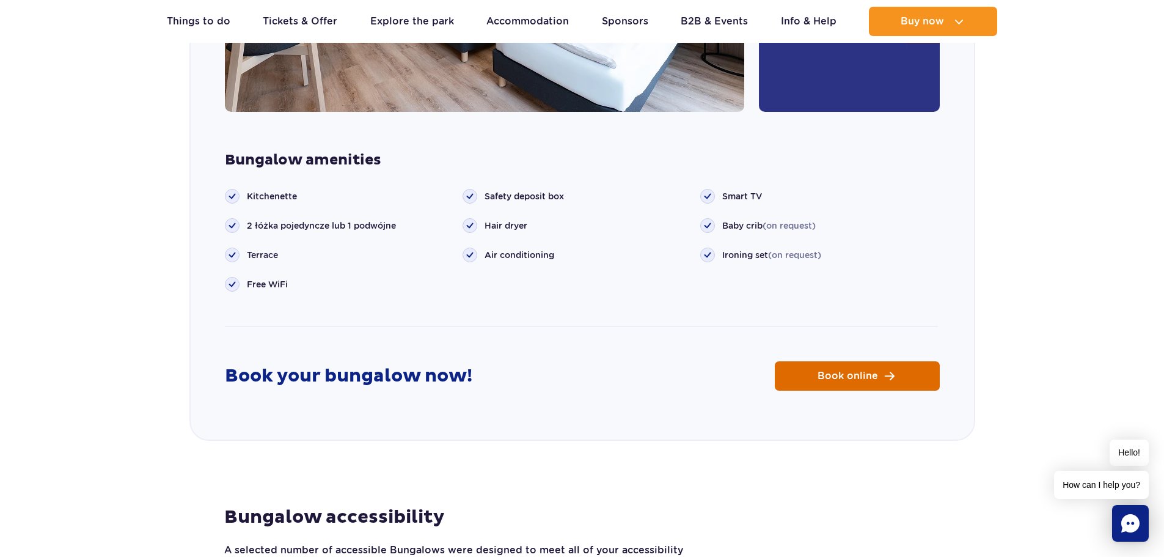
click at [852, 361] on link "Book online" at bounding box center [857, 375] width 165 height 29
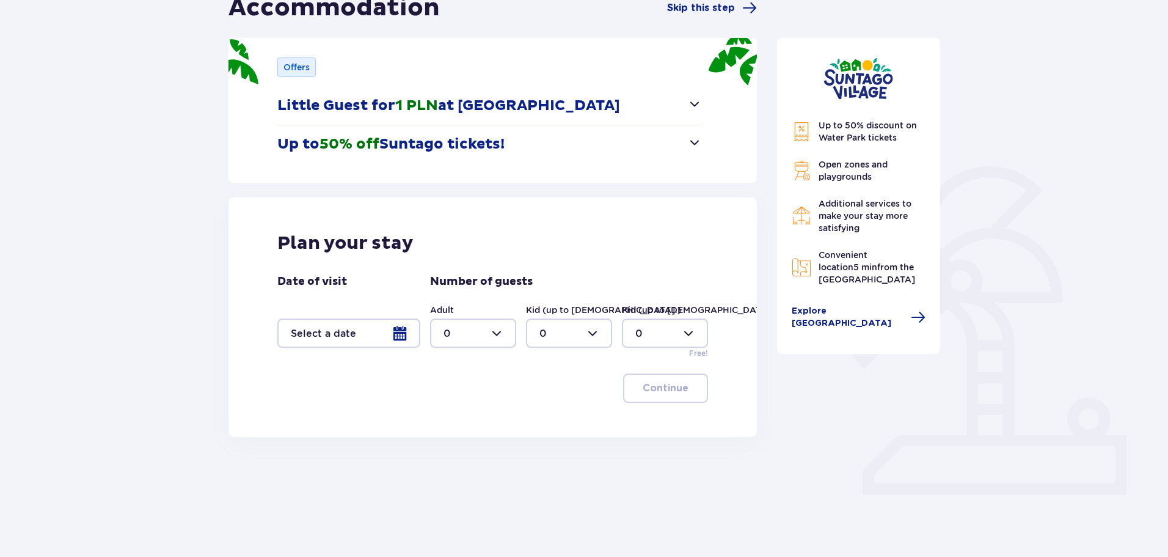
scroll to position [147, 0]
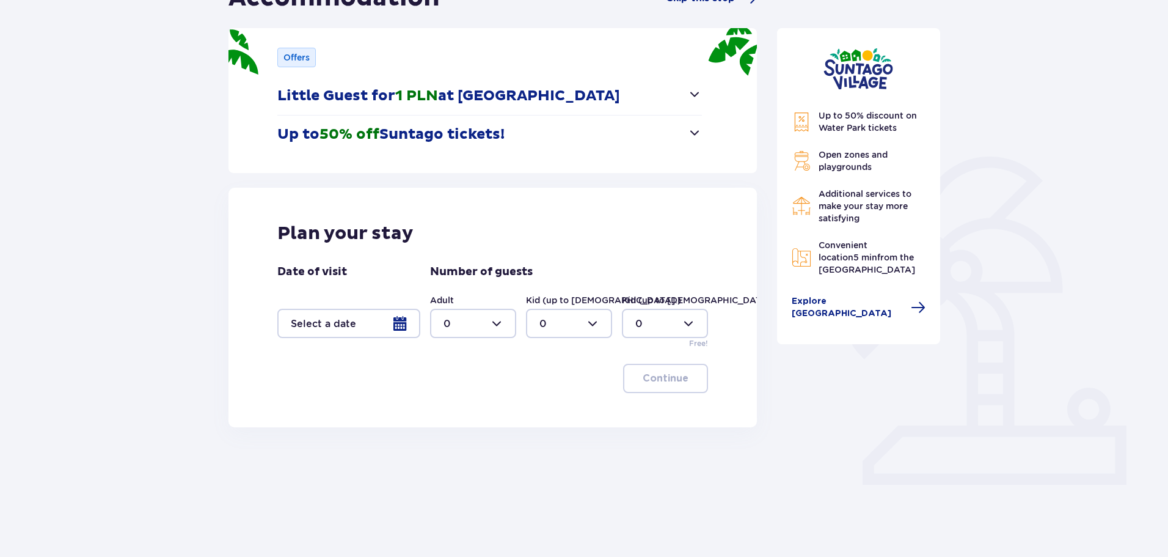
click at [398, 319] on div at bounding box center [348, 323] width 143 height 29
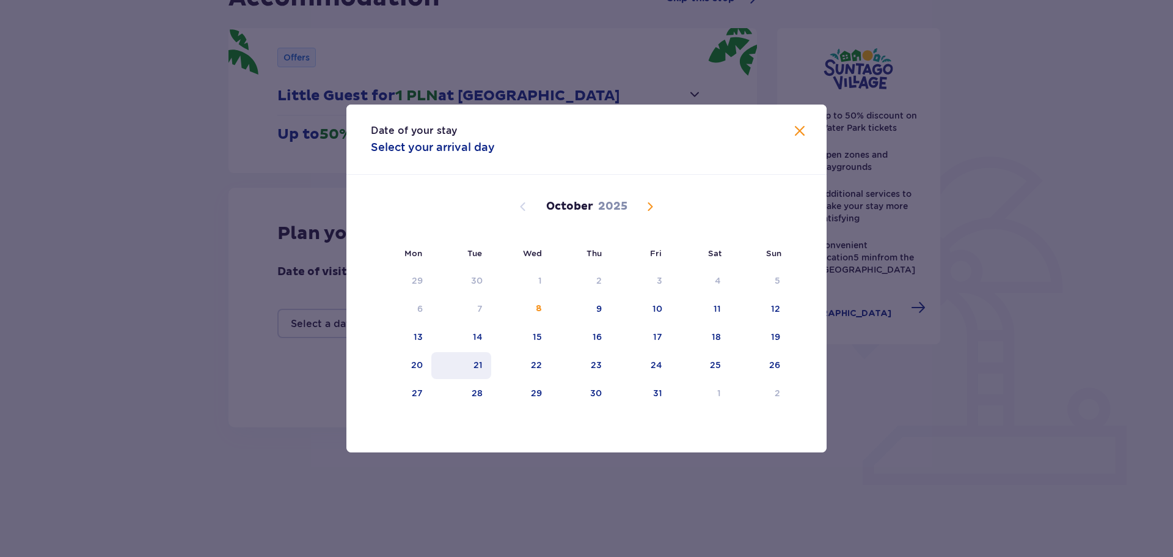
click at [484, 369] on div "21" at bounding box center [461, 365] width 60 height 27
click at [527, 364] on div "22" at bounding box center [520, 365] width 59 height 27
type input "[DATE] - [DATE]"
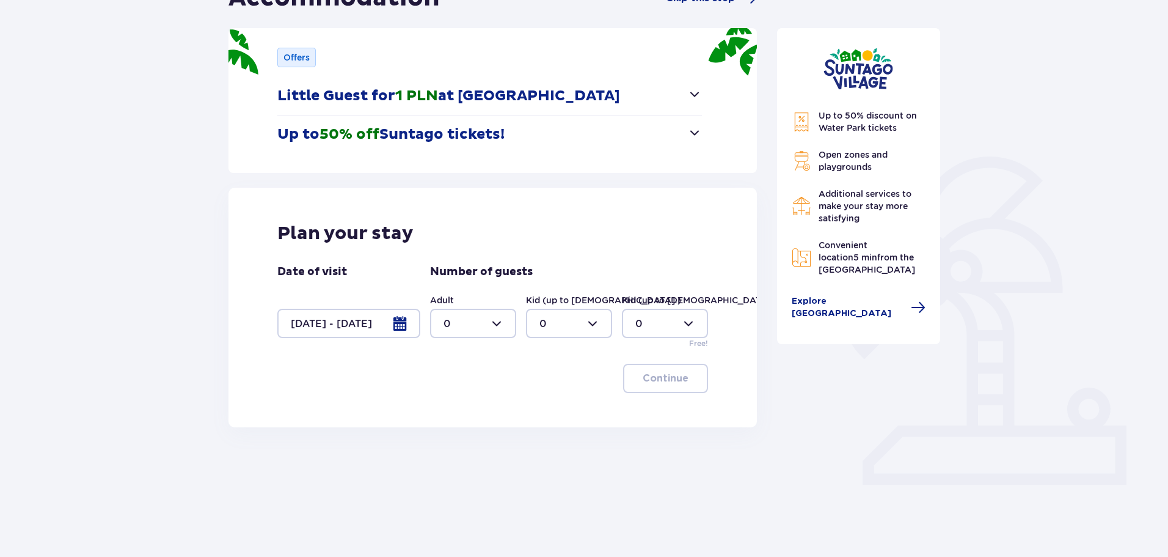
click at [499, 328] on div at bounding box center [473, 323] width 86 height 29
click at [466, 390] on div "1" at bounding box center [473, 385] width 59 height 13
type input "1"
click at [668, 381] on p "Continue" at bounding box center [666, 377] width 46 height 13
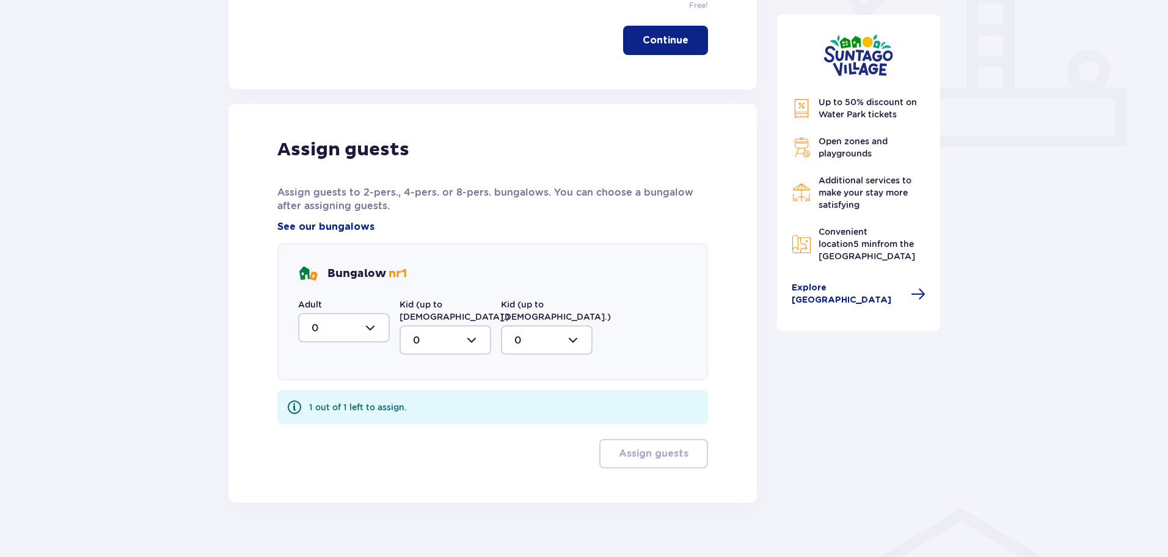
scroll to position [491, 0]
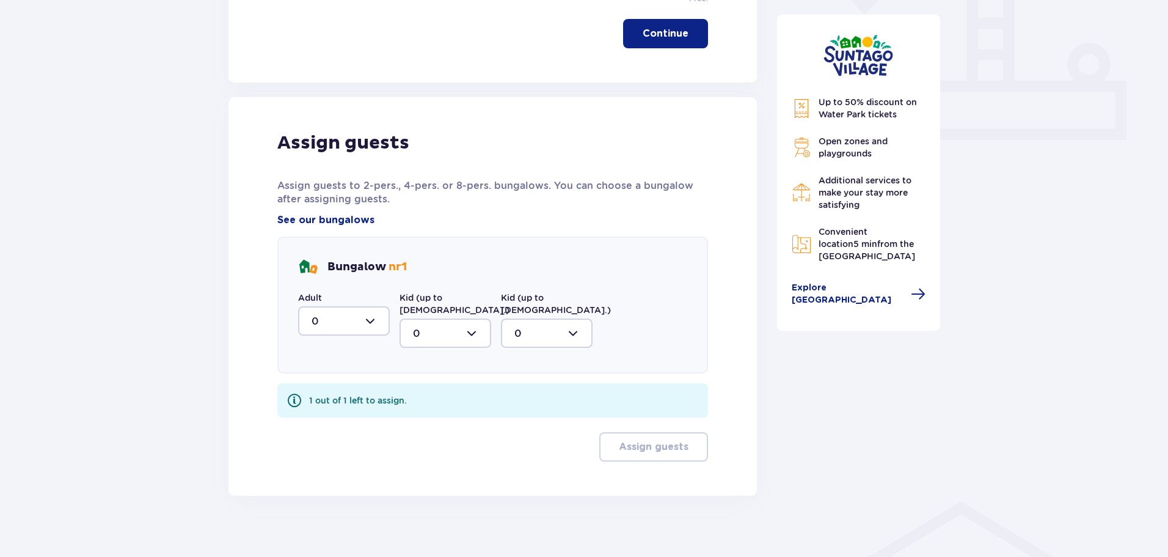
click at [357, 314] on div at bounding box center [344, 320] width 92 height 29
click at [343, 380] on div "1" at bounding box center [344, 383] width 65 height 13
type input "1"
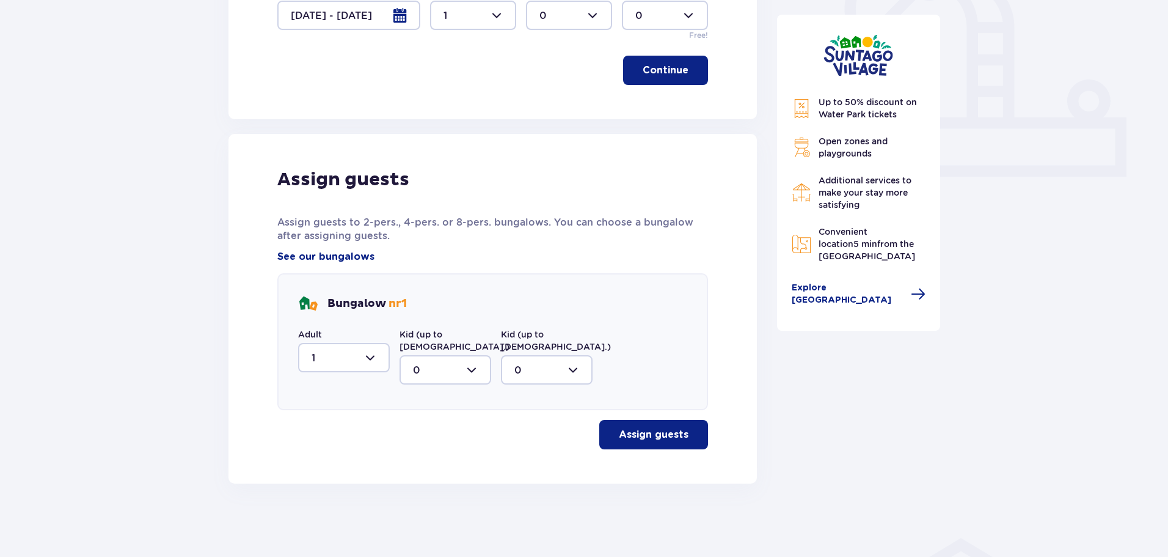
scroll to position [442, 0]
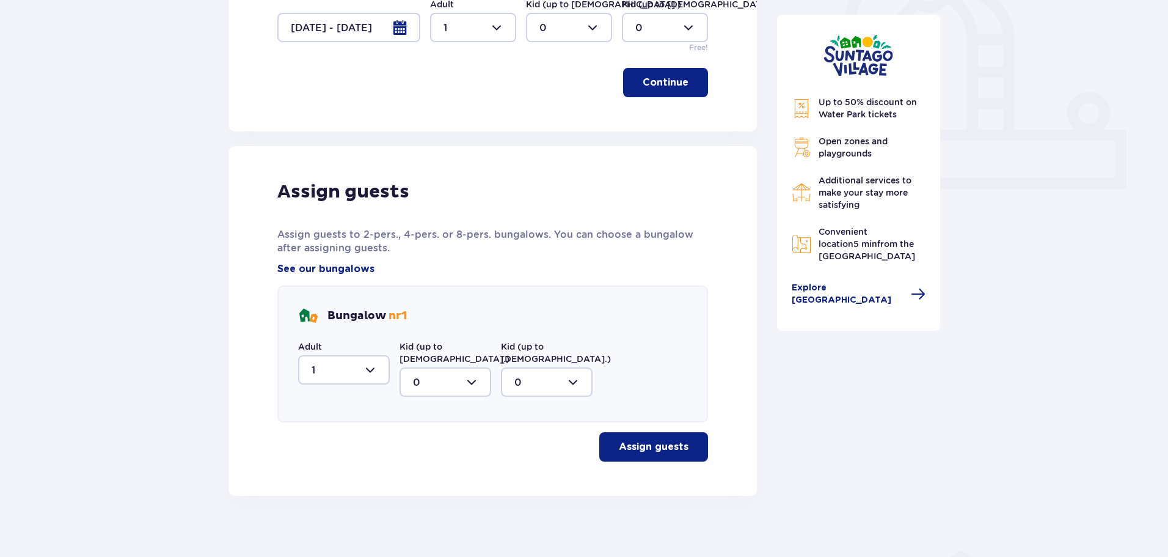
click at [648, 432] on button "Assign guests" at bounding box center [653, 446] width 109 height 29
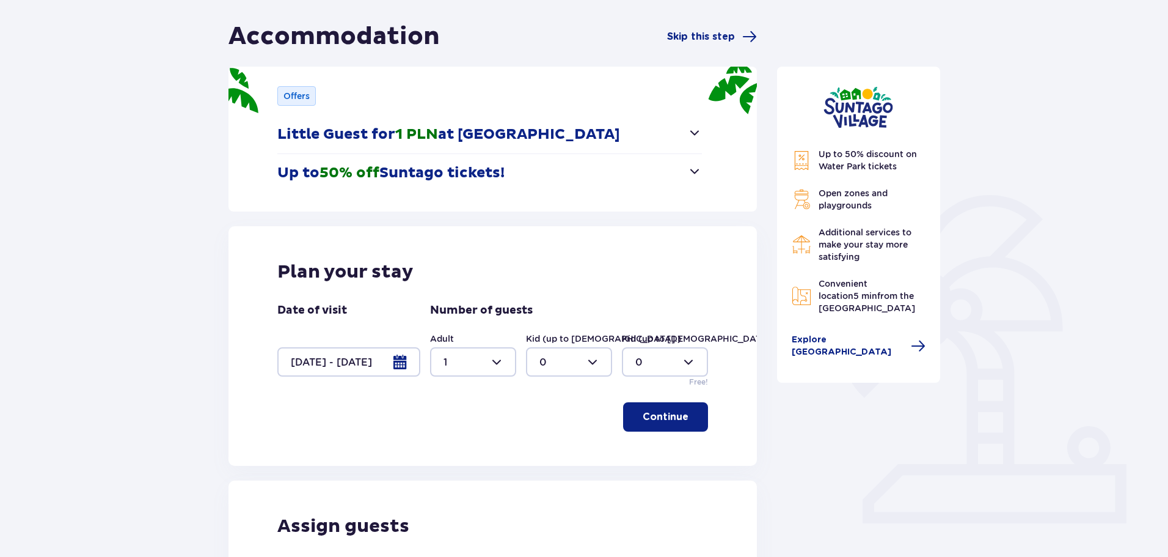
scroll to position [0, 0]
